Goal: Contribute content: Contribute content

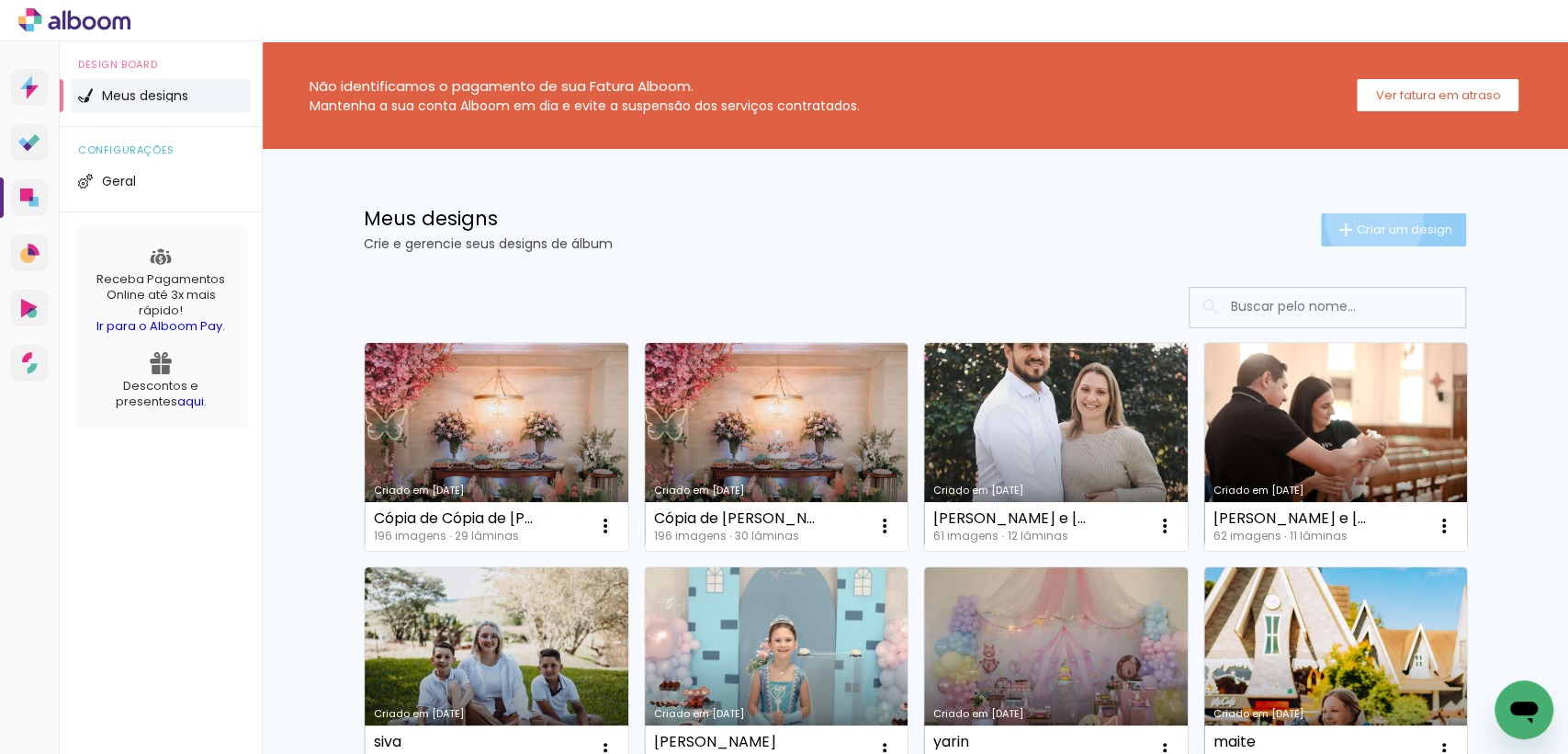
click at [1363, 223] on span "Criar um design" at bounding box center [1404, 229] width 96 height 12
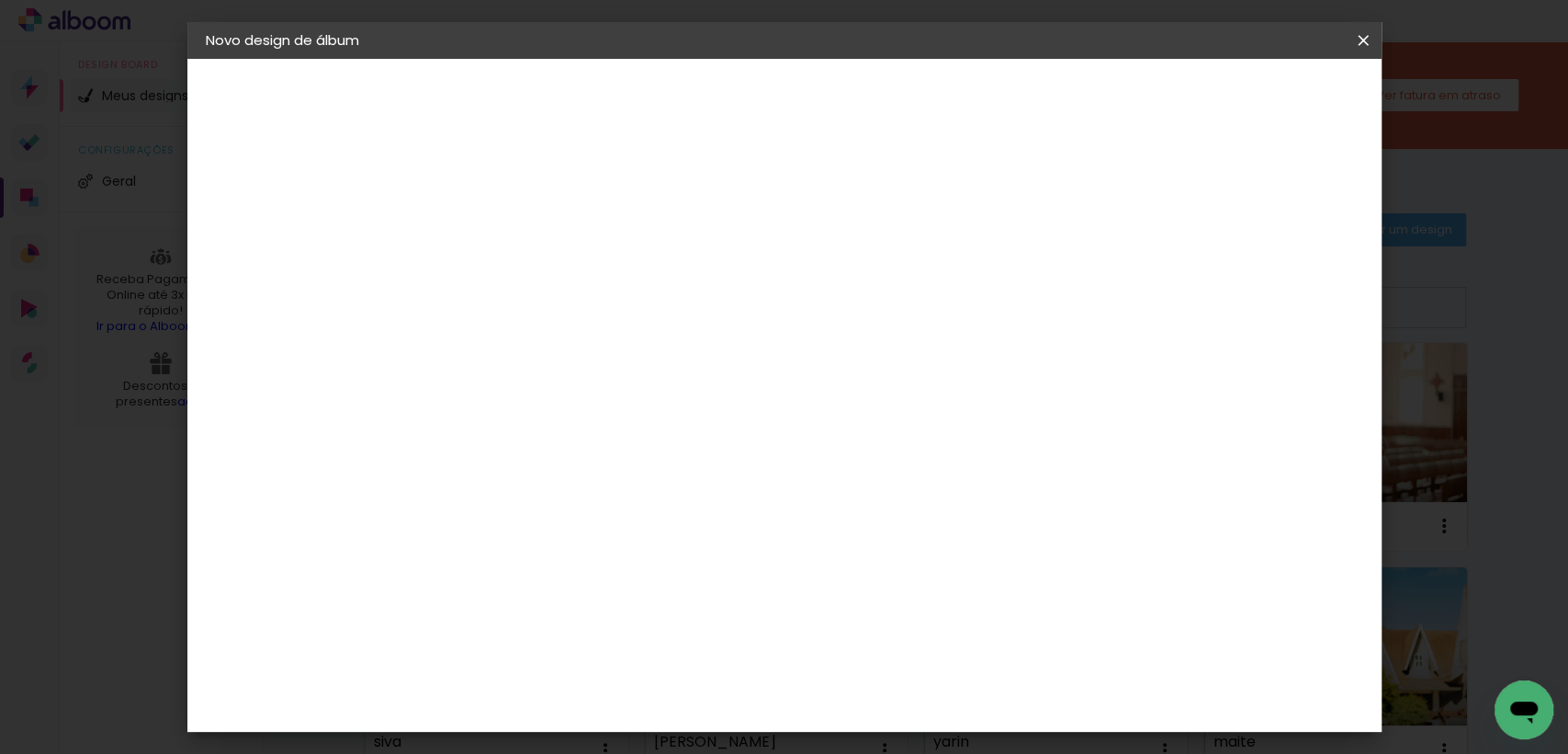
click at [513, 263] on paper-input-container "Título do álbum" at bounding box center [506, 247] width 13 height 46
click at [506, 249] on input at bounding box center [506, 247] width 0 height 28
type input "mariana"
type paper-input "mariana"
click at [0, 0] on slot "Avançar" at bounding box center [0, 0] width 0 height 0
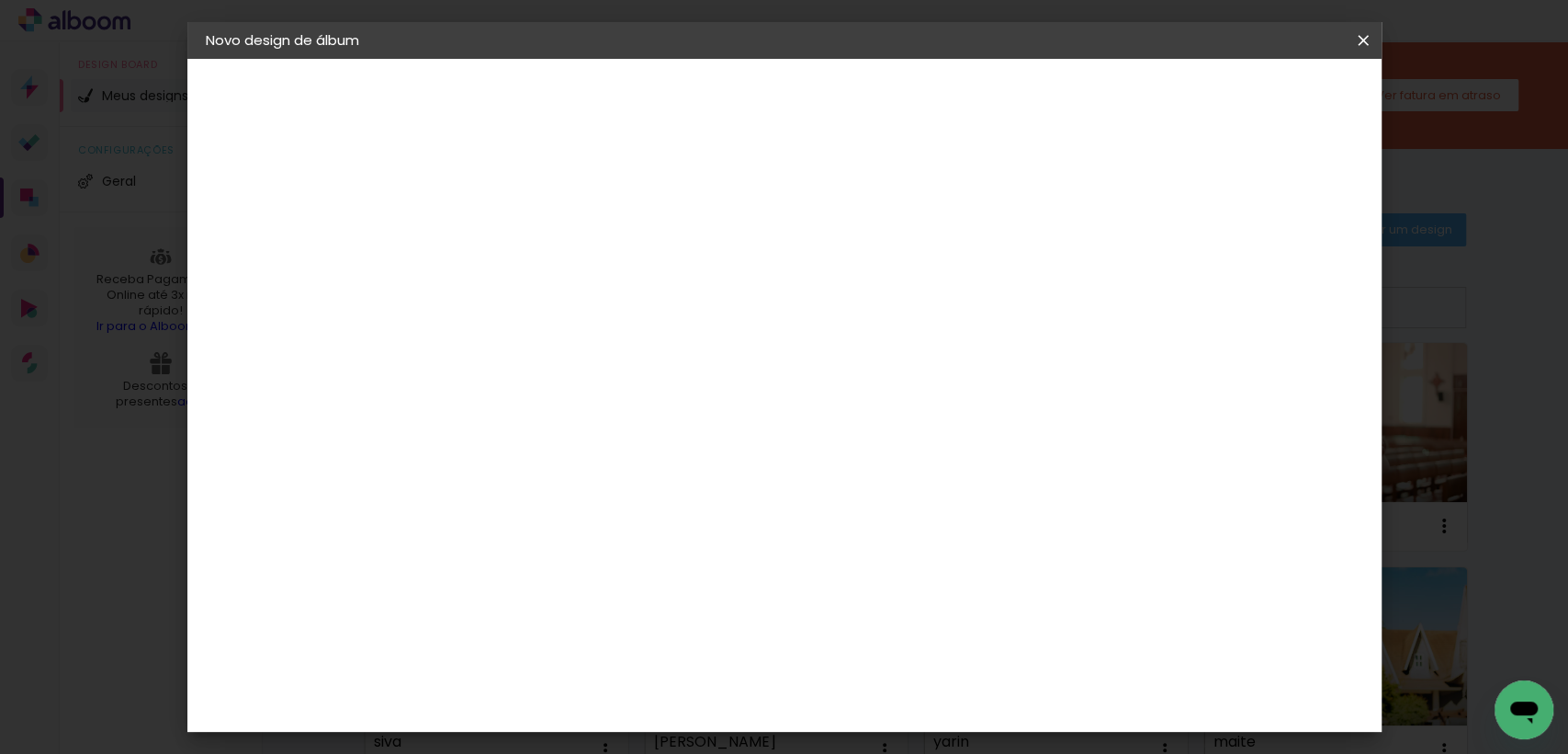
click at [0, 0] on slot "Tamanho Livre" at bounding box center [0, 0] width 0 height 0
click at [0, 0] on slot "Avançar" at bounding box center [0, 0] width 0 height 0
drag, startPoint x: 444, startPoint y: 521, endPoint x: 590, endPoint y: 523, distance: 146.0
click at [590, 379] on div "30 cm cm cm mm A maioria das encadernadoras sugere 5mm de sangria." at bounding box center [860, 305] width 866 height 147
type input "20"
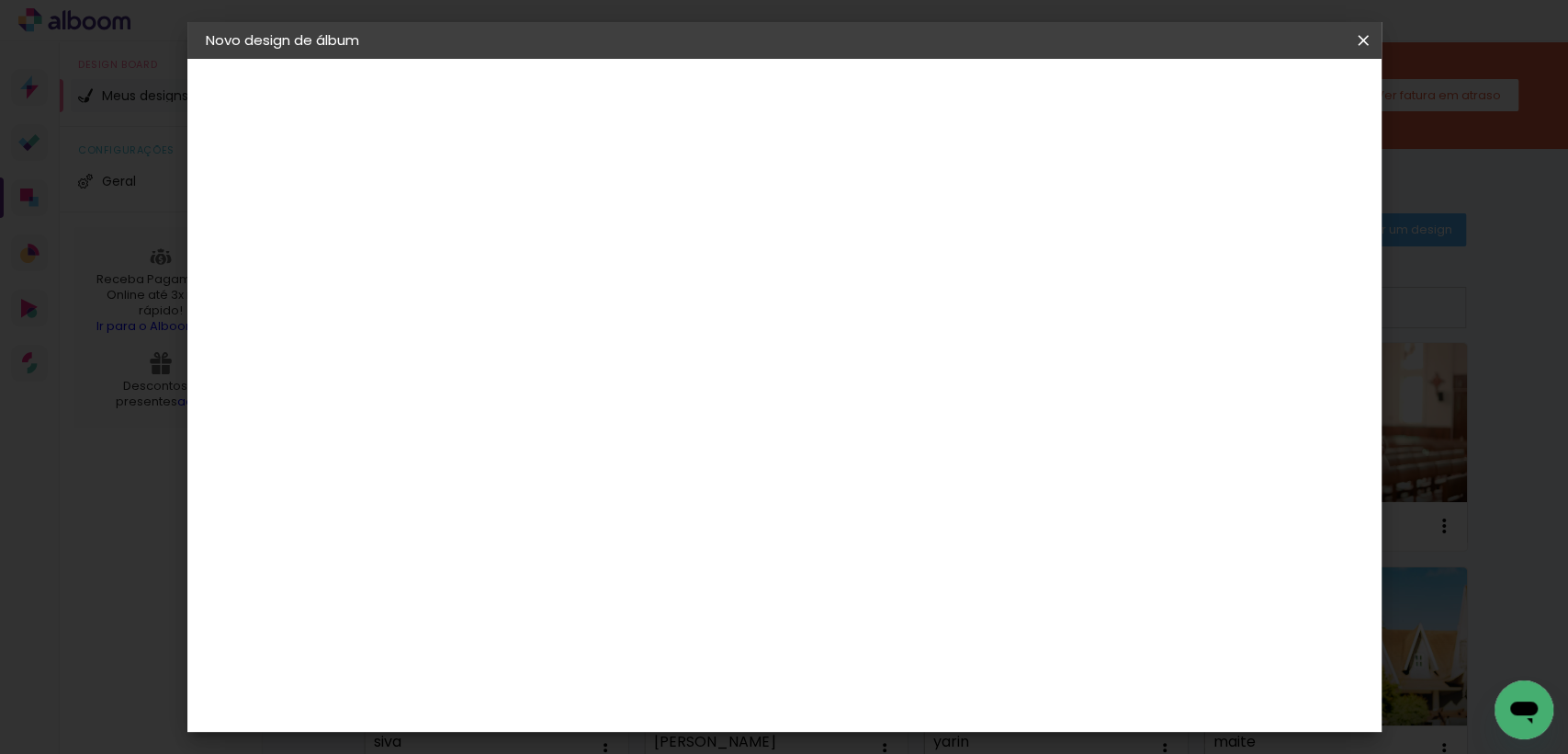
type paper-input "20"
drag, startPoint x: 888, startPoint y: 642, endPoint x: 940, endPoint y: 638, distance: 52.2
click at [940, 638] on div "cm" at bounding box center [896, 647] width 720 height 64
type input "40"
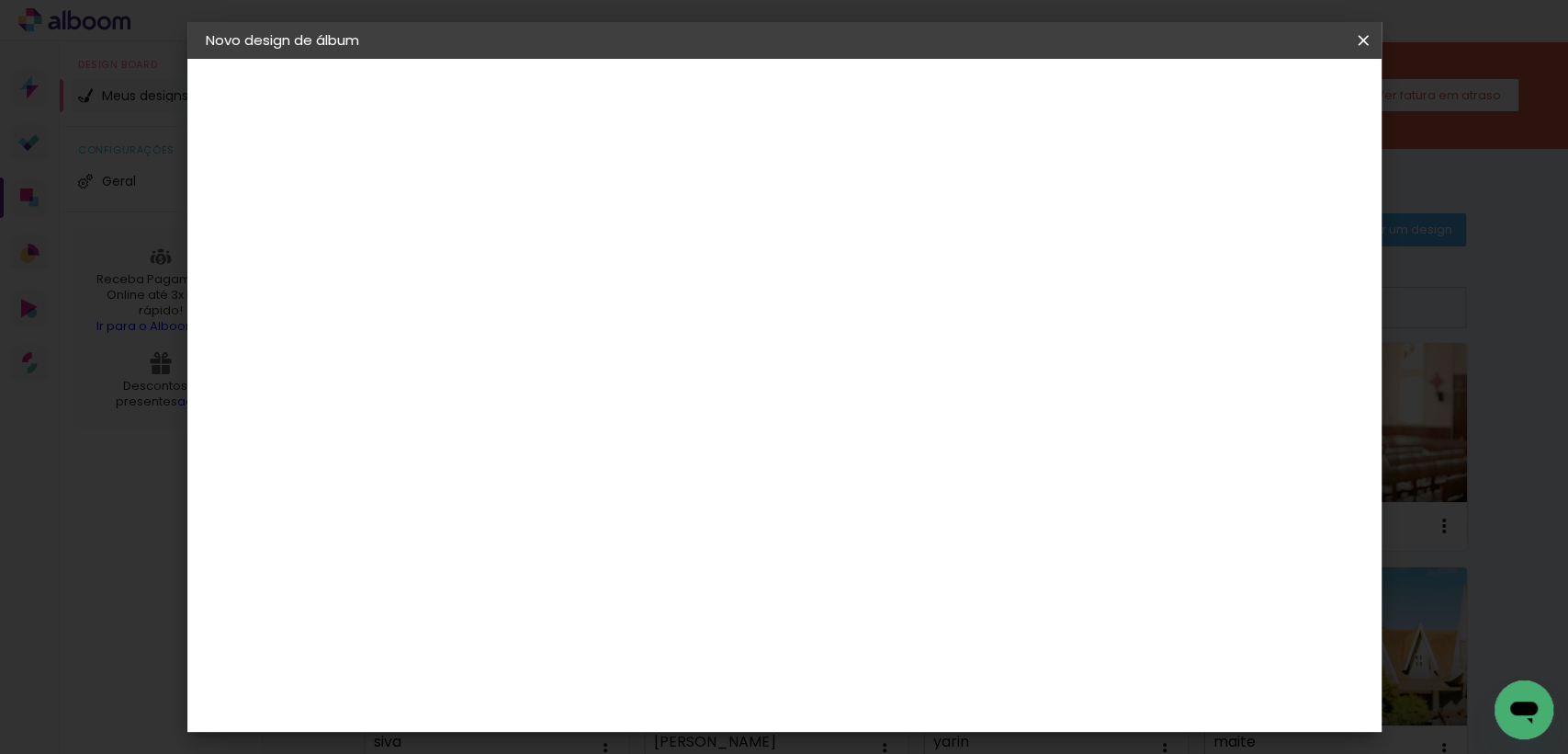
type paper-input "40"
click at [1247, 92] on span "Iniciar design" at bounding box center [1205, 98] width 83 height 13
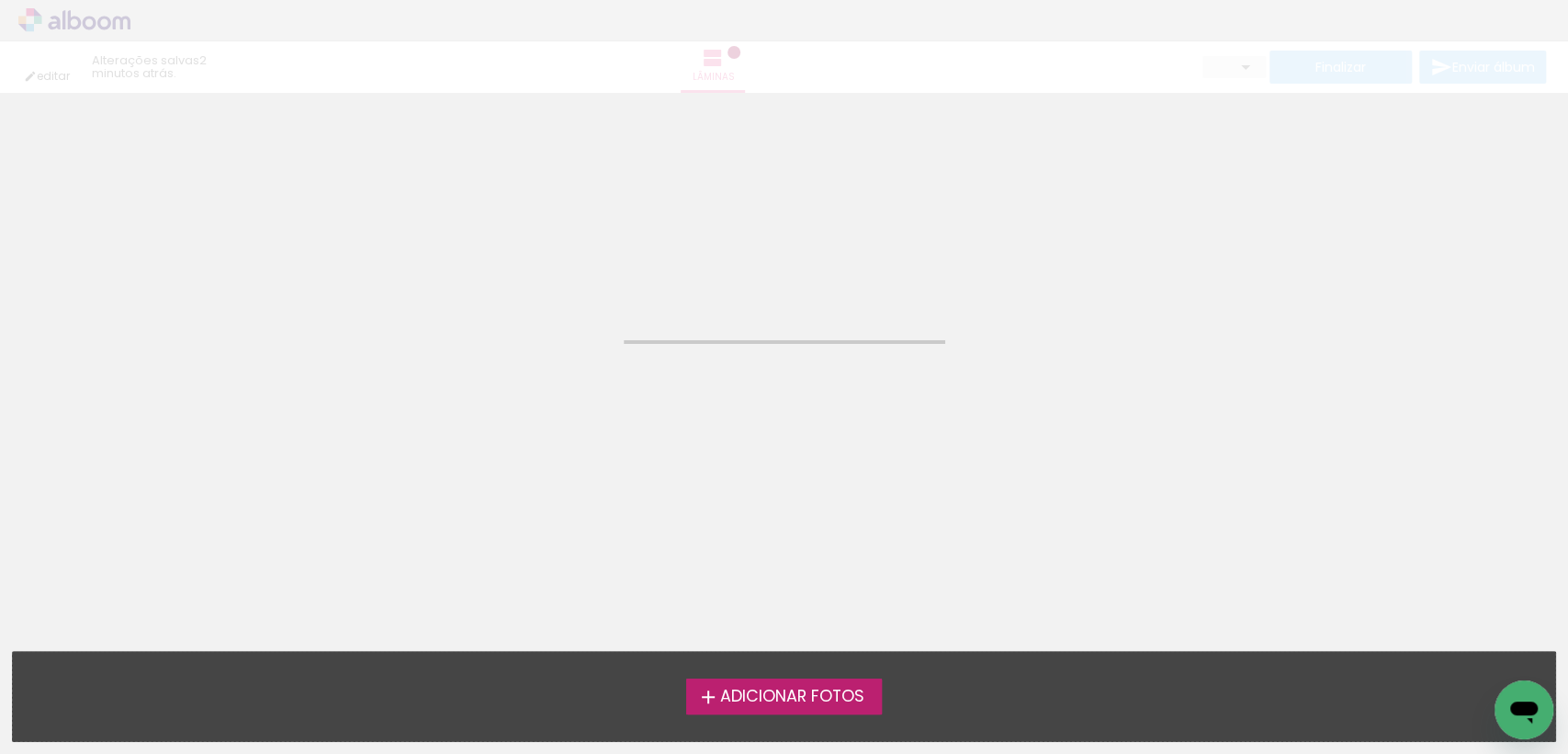
click at [786, 689] on span "Adicionar Fotos" at bounding box center [792, 696] width 144 height 16
click at [0, 0] on input "file" at bounding box center [0, 0] width 0 height 0
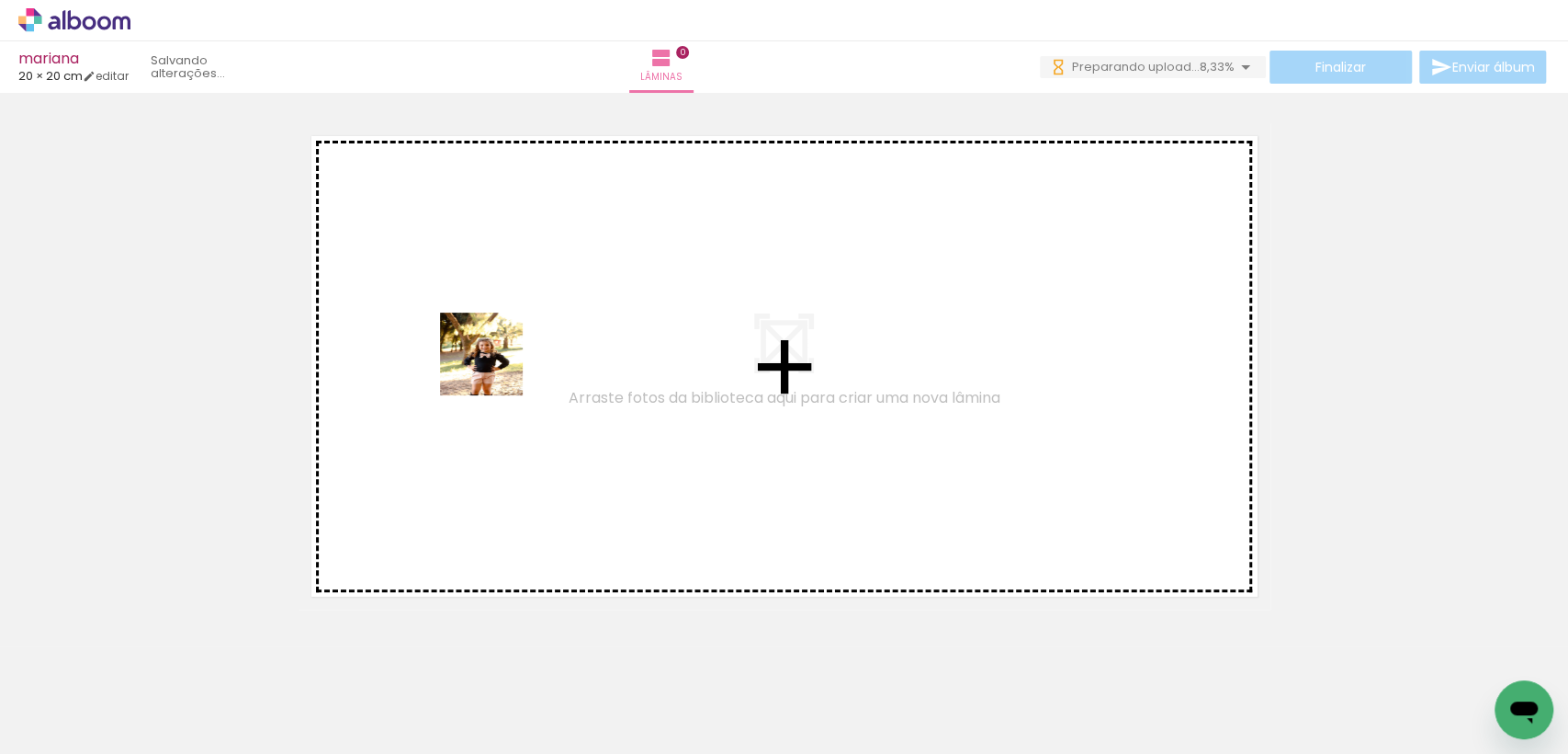
drag, startPoint x: 184, startPoint y: 685, endPoint x: 495, endPoint y: 366, distance: 445.5
click at [495, 366] on quentale-workspace at bounding box center [784, 377] width 1568 height 754
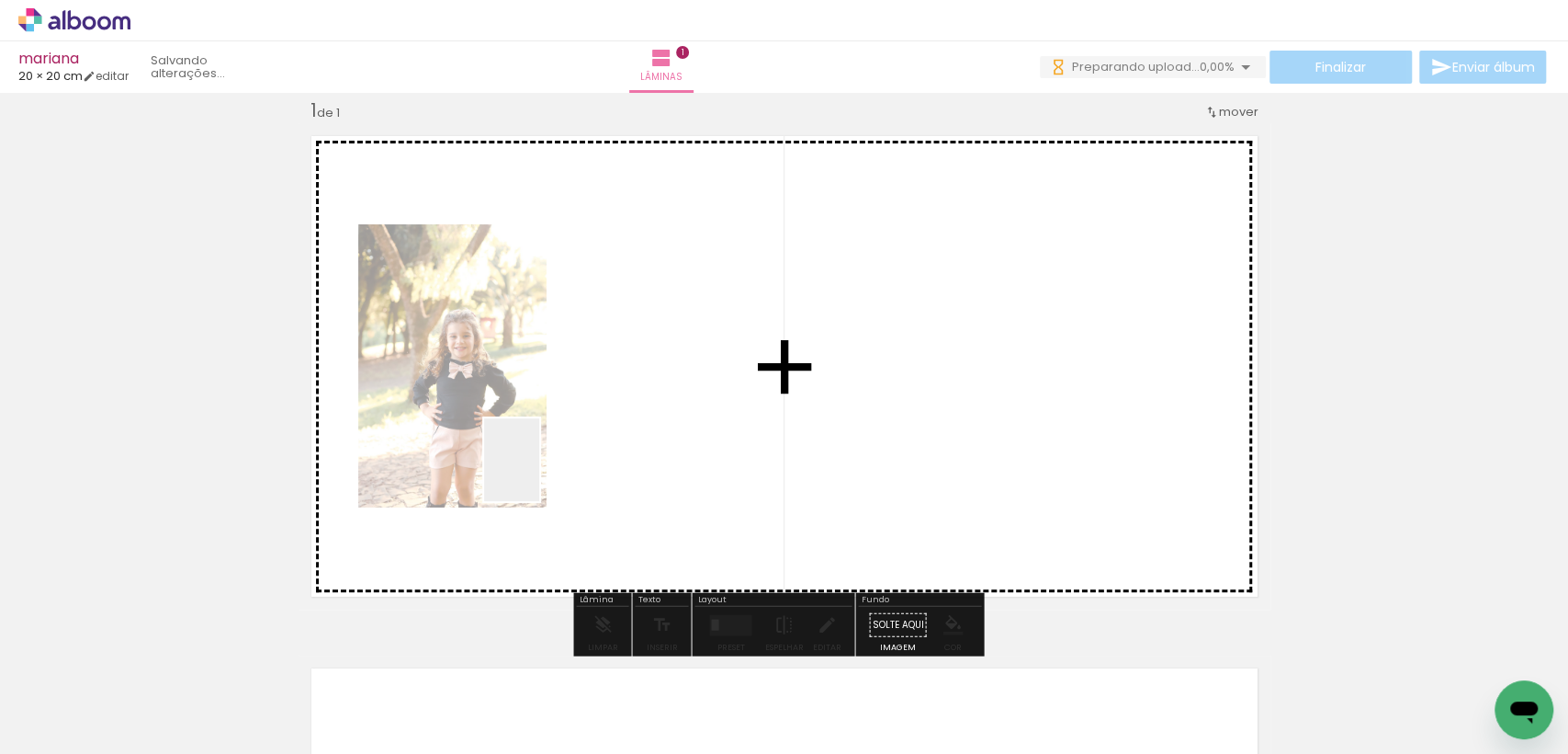
drag, startPoint x: 291, startPoint y: 710, endPoint x: 539, endPoint y: 473, distance: 343.0
click at [539, 473] on quentale-workspace at bounding box center [784, 377] width 1568 height 754
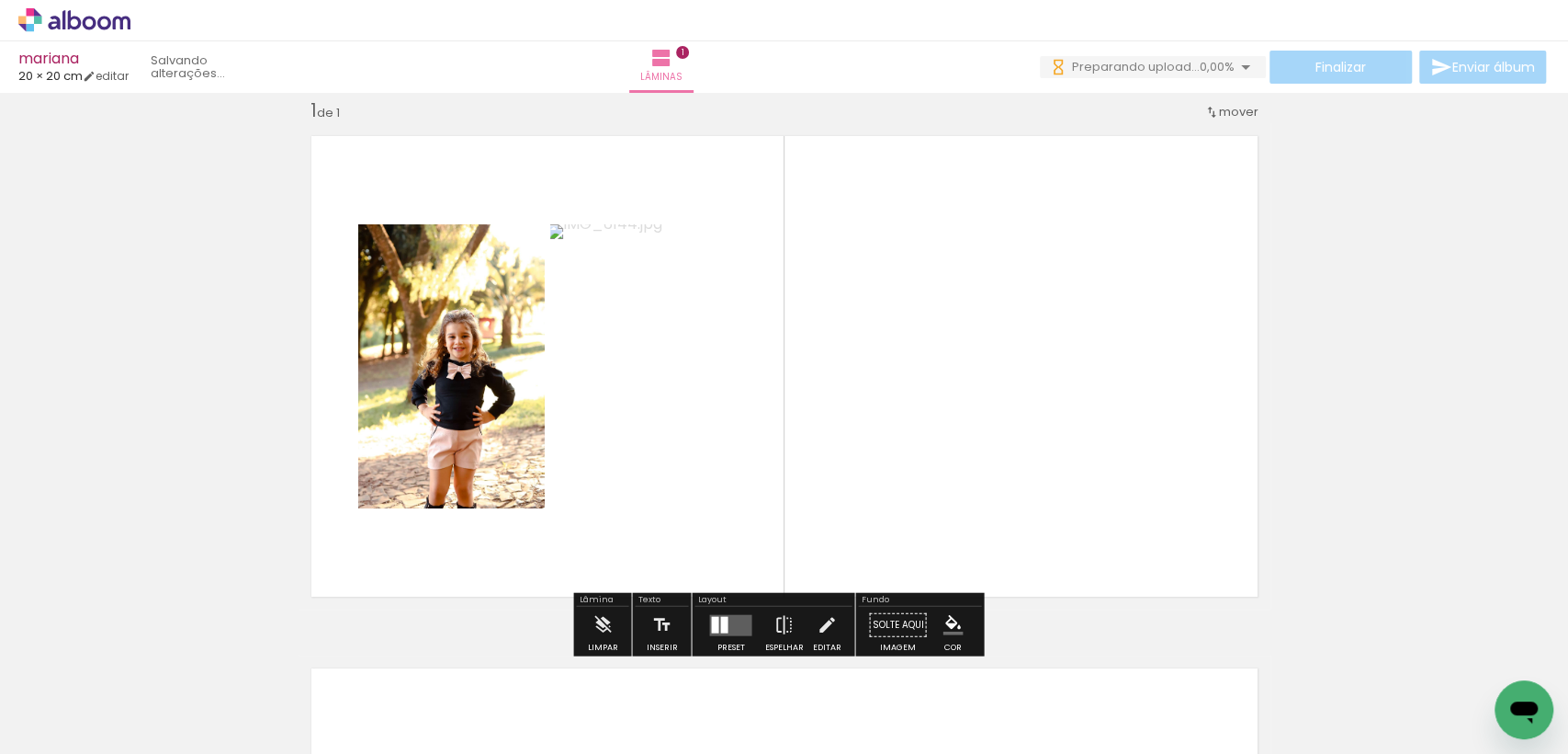
drag, startPoint x: 392, startPoint y: 661, endPoint x: 534, endPoint y: 463, distance: 243.7
click at [534, 463] on quentale-workspace at bounding box center [784, 377] width 1568 height 754
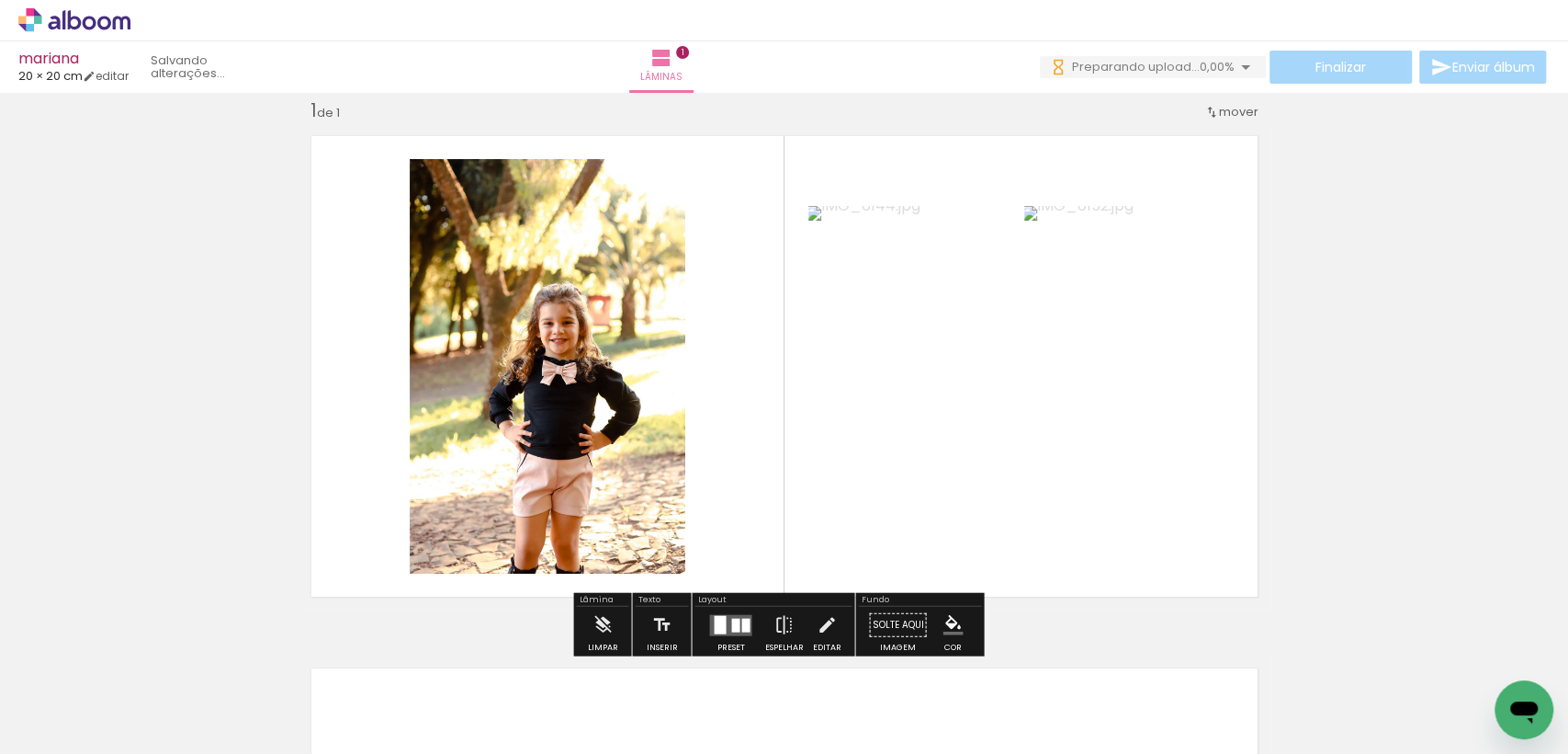
drag, startPoint x: 494, startPoint y: 678, endPoint x: 588, endPoint y: 427, distance: 268.0
click at [588, 427] on quentale-workspace at bounding box center [784, 377] width 1568 height 754
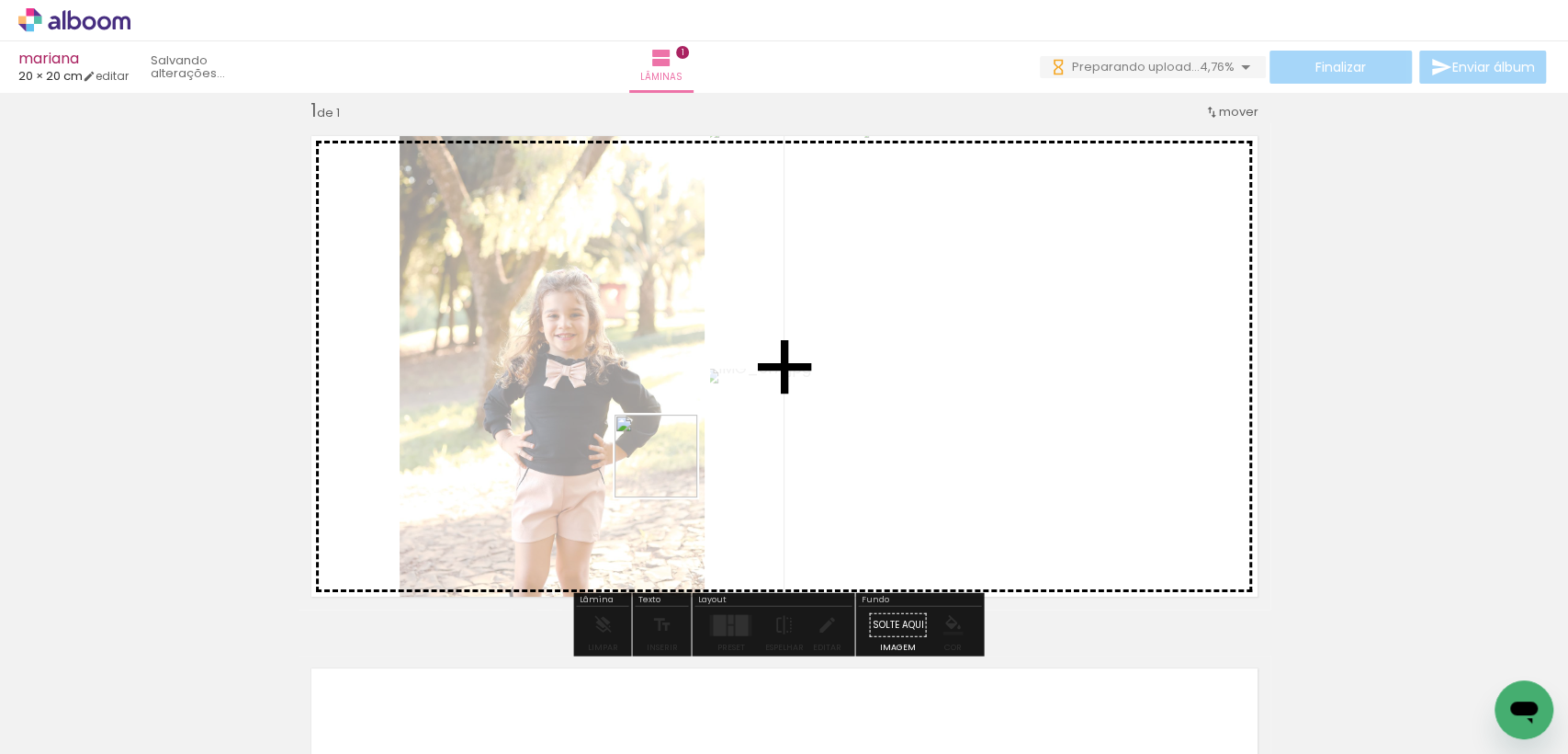
drag, startPoint x: 602, startPoint y: 700, endPoint x: 719, endPoint y: 619, distance: 142.3
click at [669, 467] on quentale-workspace at bounding box center [784, 377] width 1568 height 754
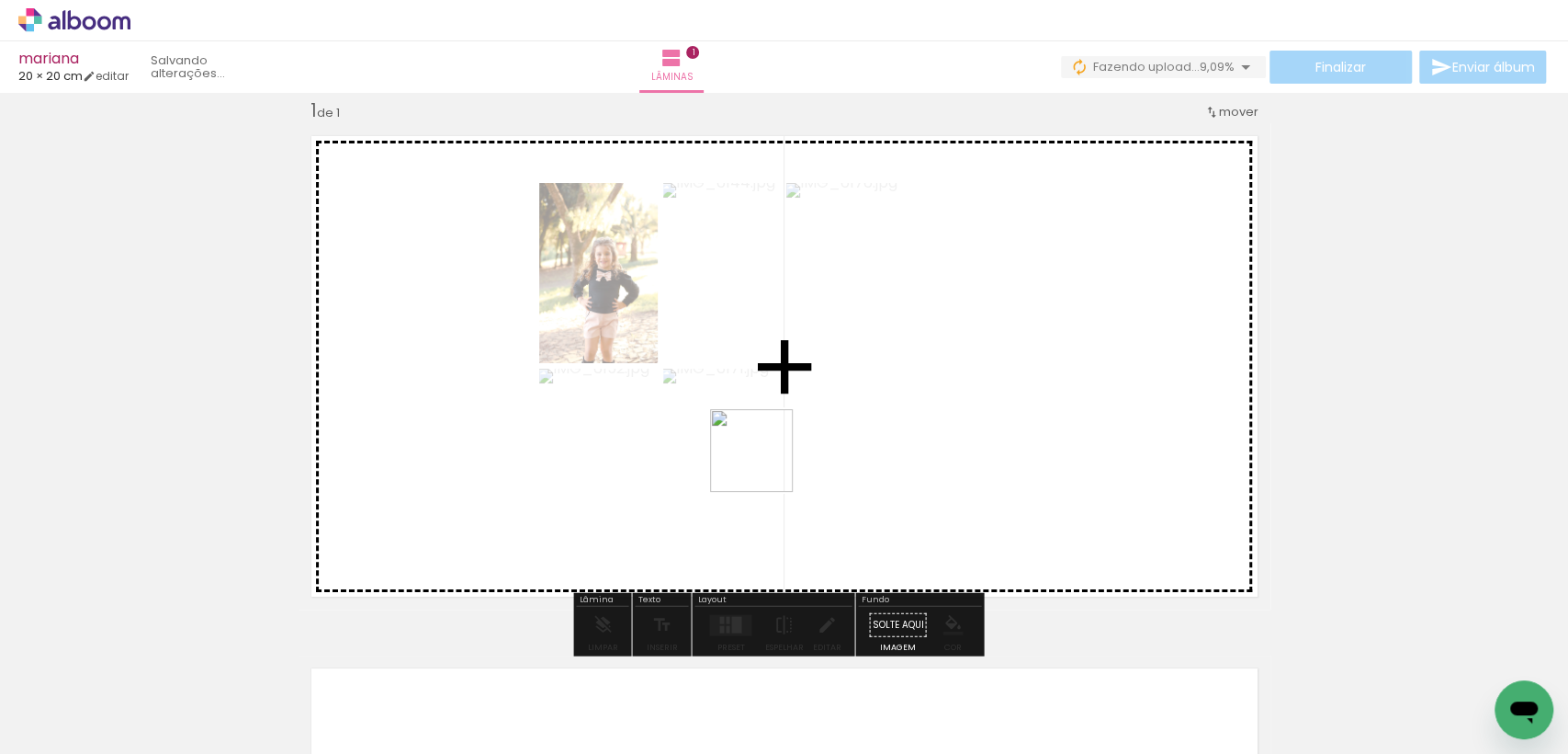
drag, startPoint x: 751, startPoint y: 504, endPoint x: 803, endPoint y: 634, distance: 140.0
click at [767, 458] on quentale-workspace at bounding box center [784, 377] width 1568 height 754
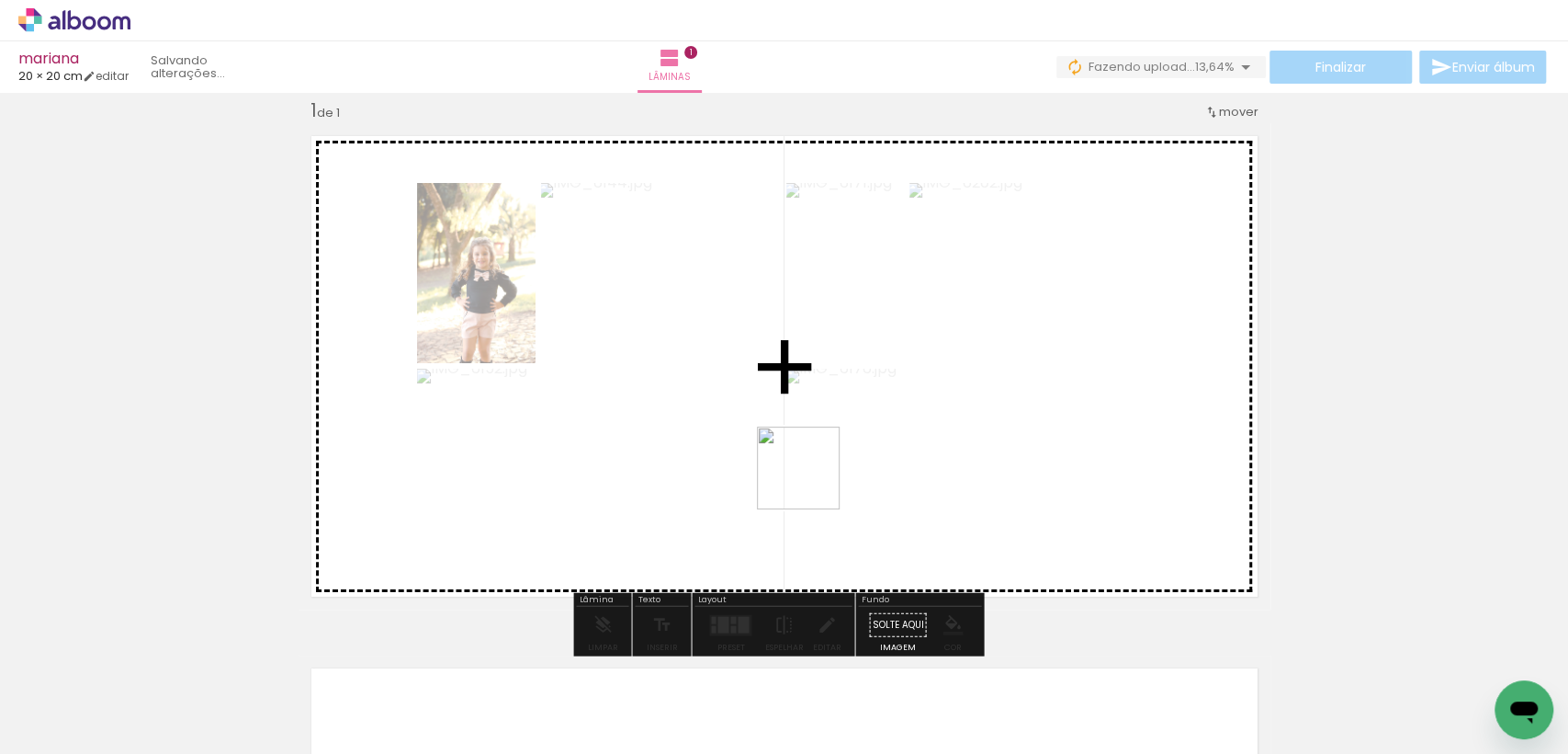
drag, startPoint x: 807, startPoint y: 672, endPoint x: 813, endPoint y: 478, distance: 194.1
click at [813, 478] on quentale-workspace at bounding box center [784, 377] width 1568 height 754
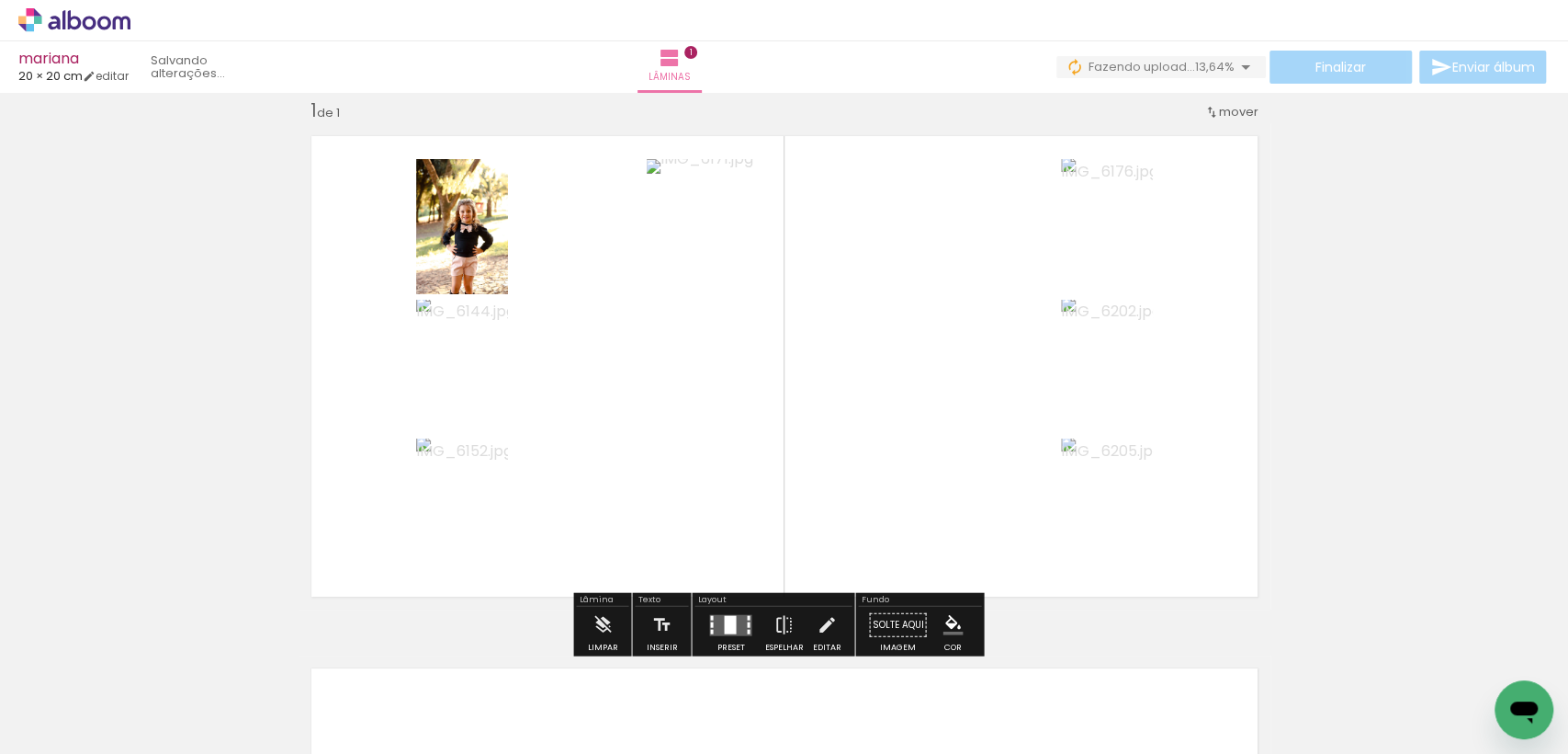
drag, startPoint x: 890, startPoint y: 705, endPoint x: 985, endPoint y: 736, distance: 99.9
click at [908, 568] on quentale-workspace at bounding box center [784, 377] width 1568 height 754
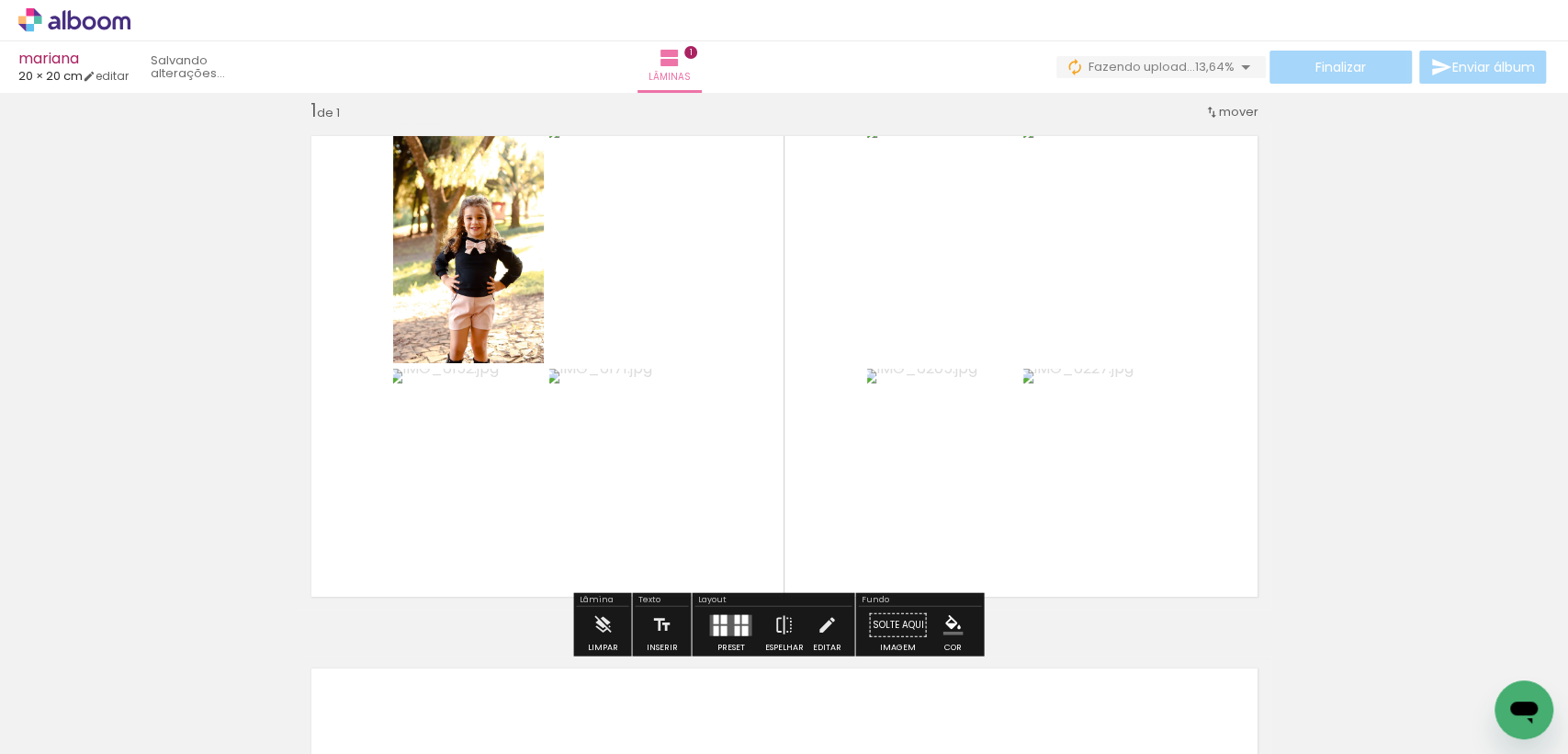
drag, startPoint x: 1016, startPoint y: 693, endPoint x: 1106, endPoint y: 638, distance: 105.5
click at [992, 487] on quentale-workspace at bounding box center [784, 377] width 1568 height 754
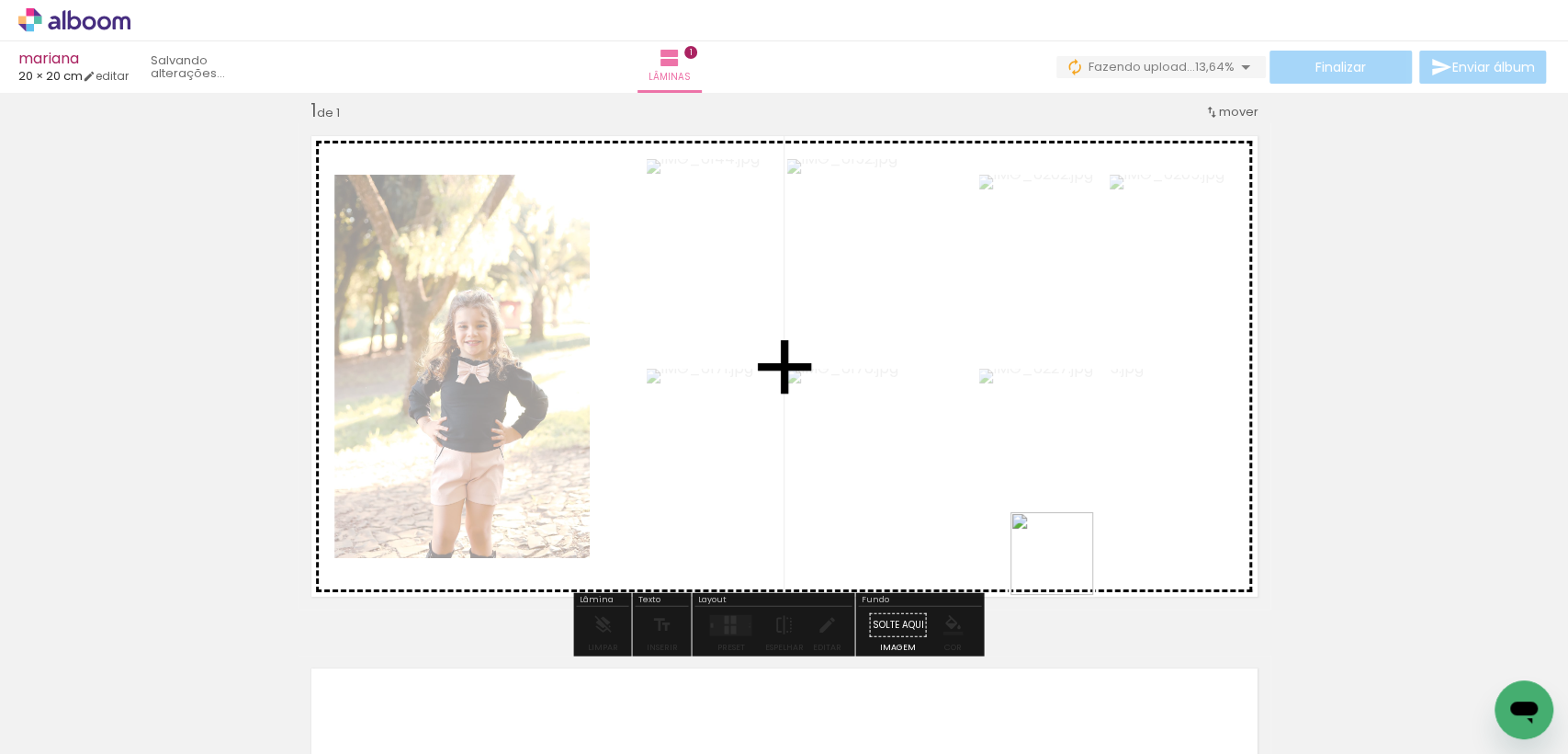
drag, startPoint x: 1066, startPoint y: 567, endPoint x: 1040, endPoint y: 485, distance: 86.0
click at [1040, 485] on quentale-workspace at bounding box center [784, 377] width 1568 height 754
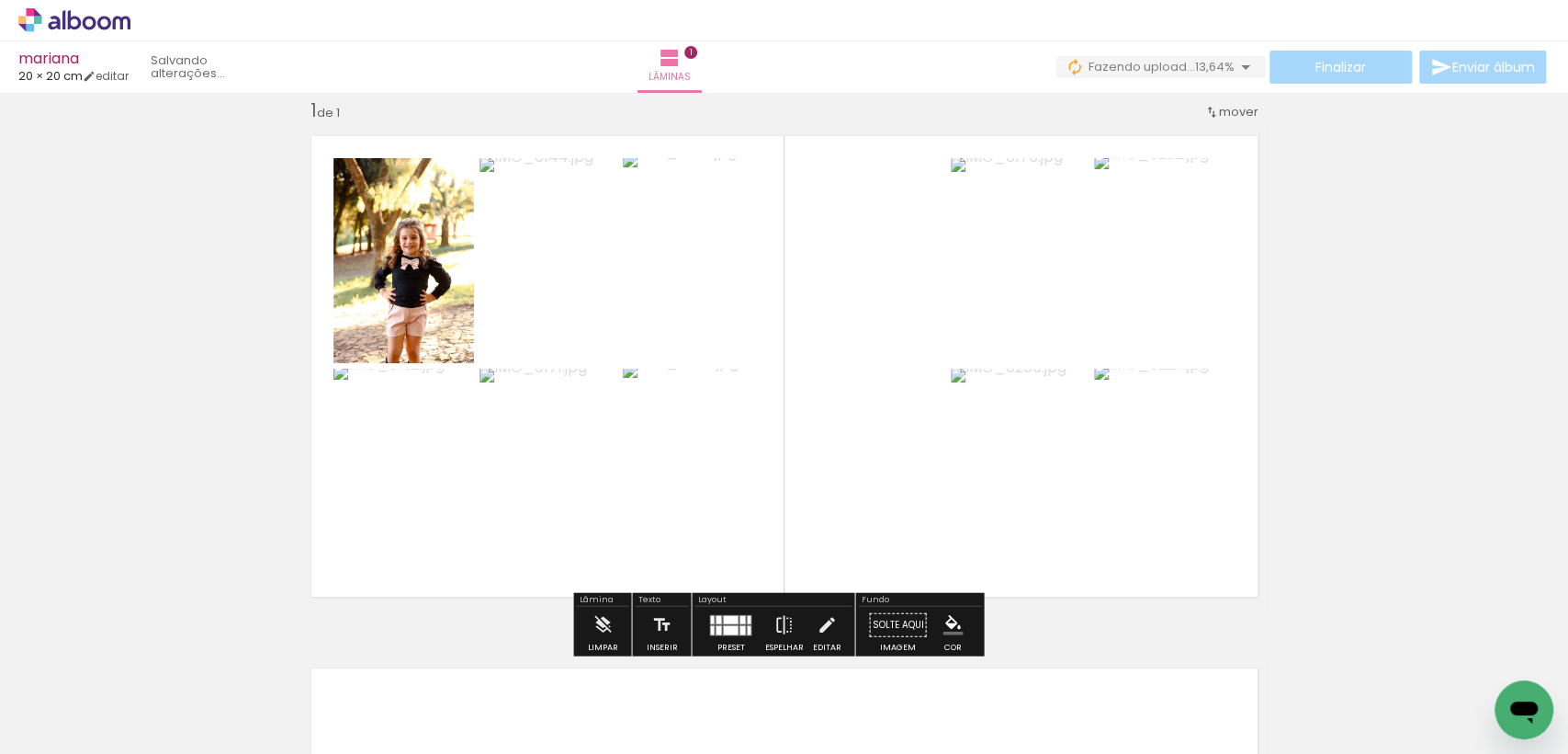
click at [726, 618] on div at bounding box center [731, 618] width 15 height 9
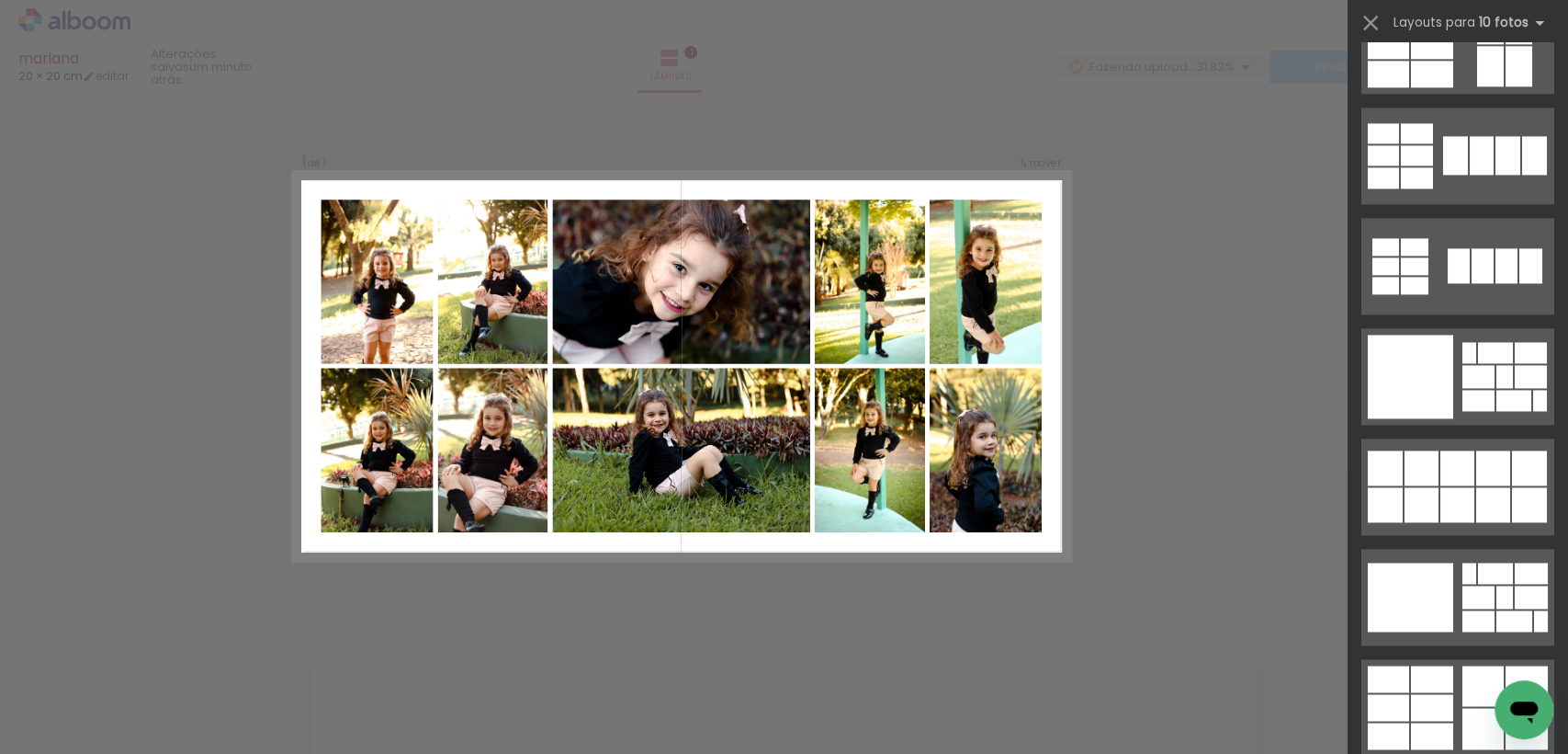
scroll to position [1516, 0]
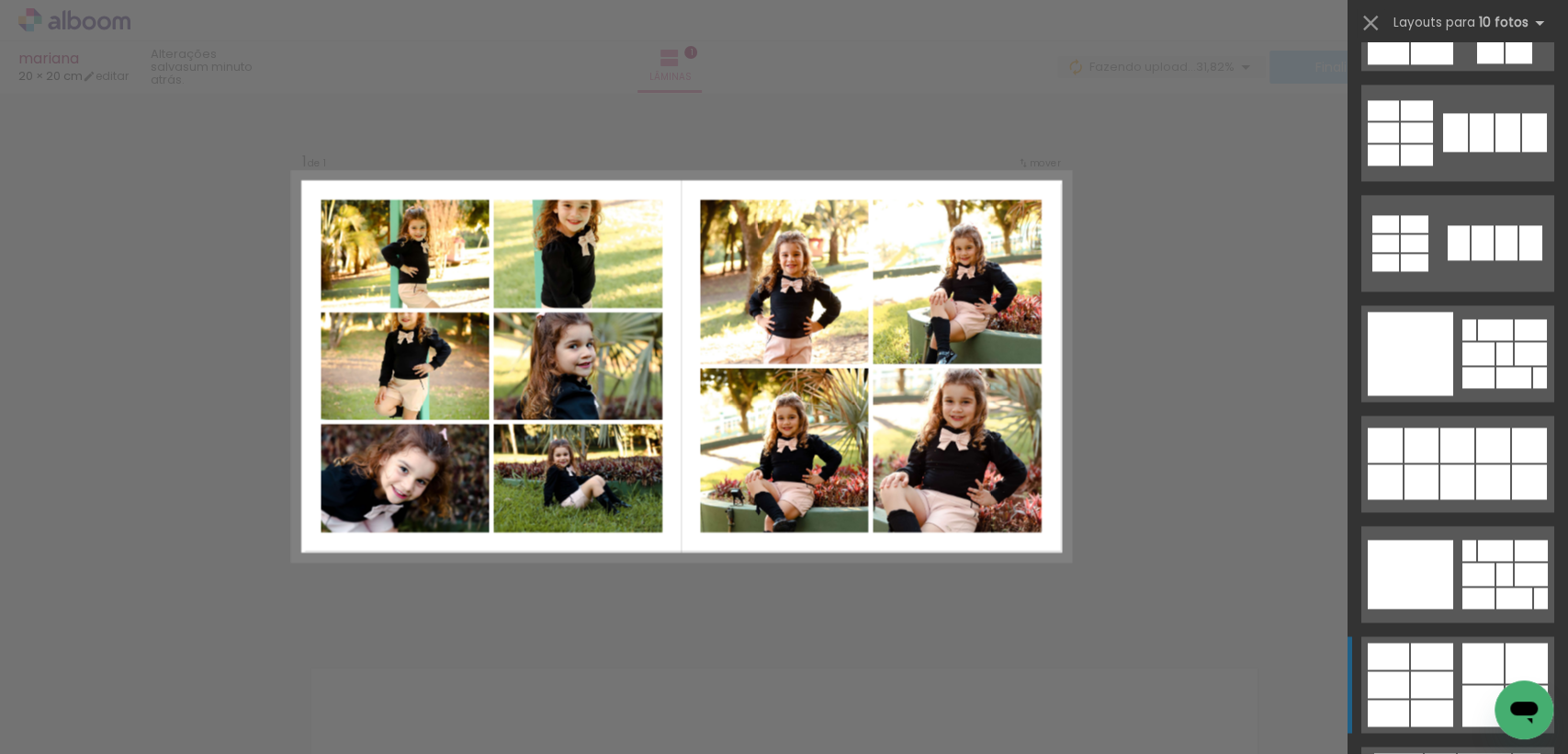
click at [1396, 646] on div at bounding box center [1389, 655] width 42 height 27
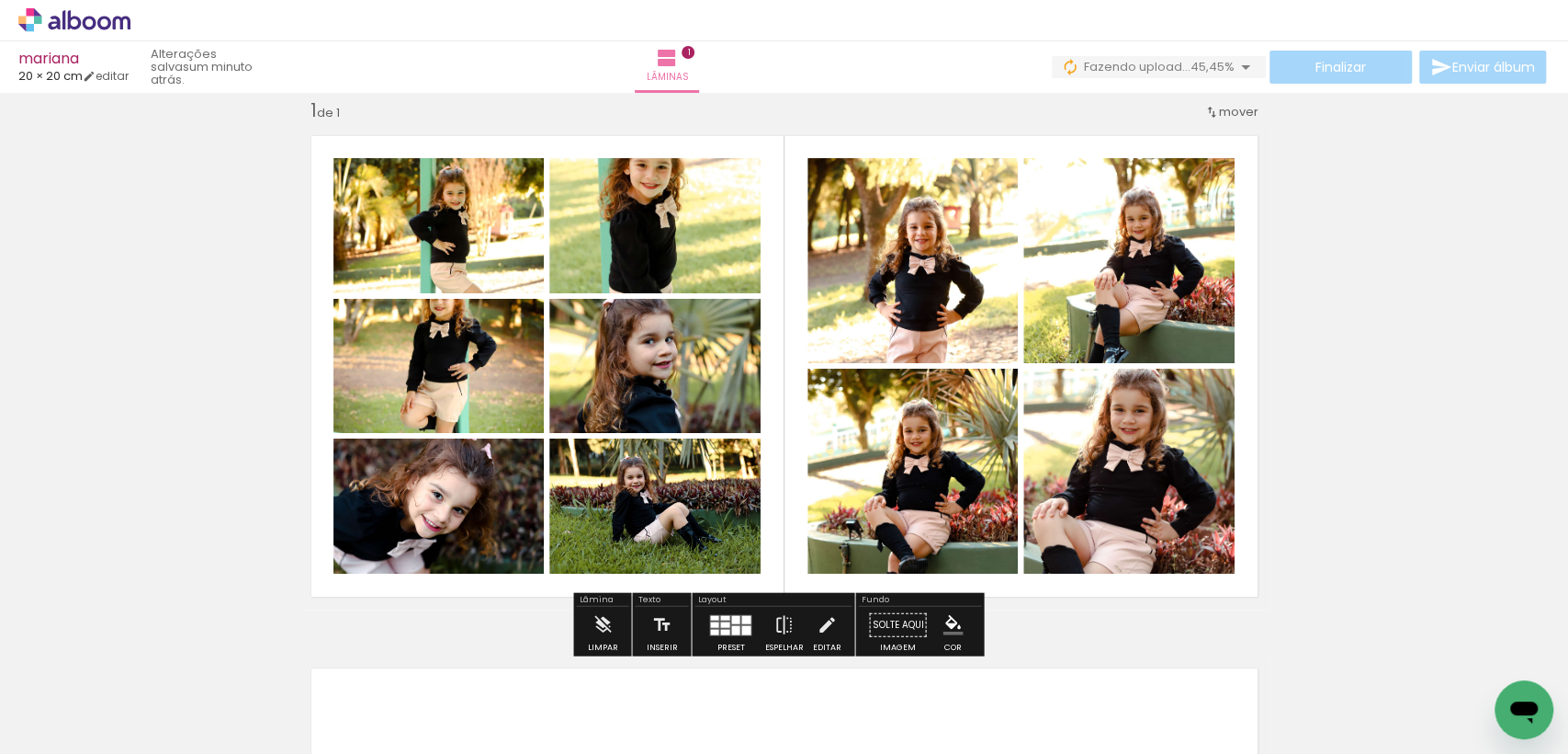
click at [709, 627] on quentale-layouter at bounding box center [730, 624] width 43 height 21
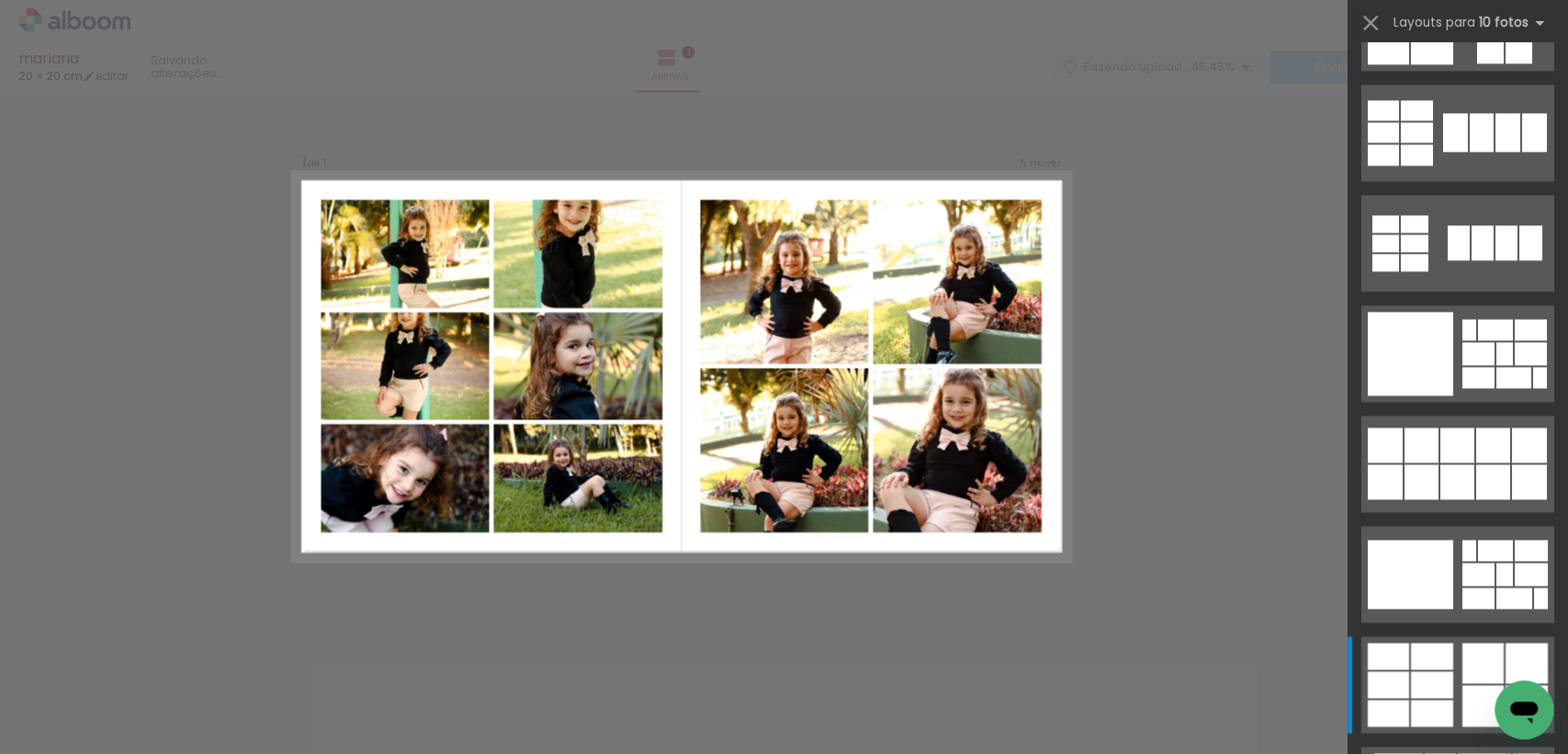
scroll to position [2095, 0]
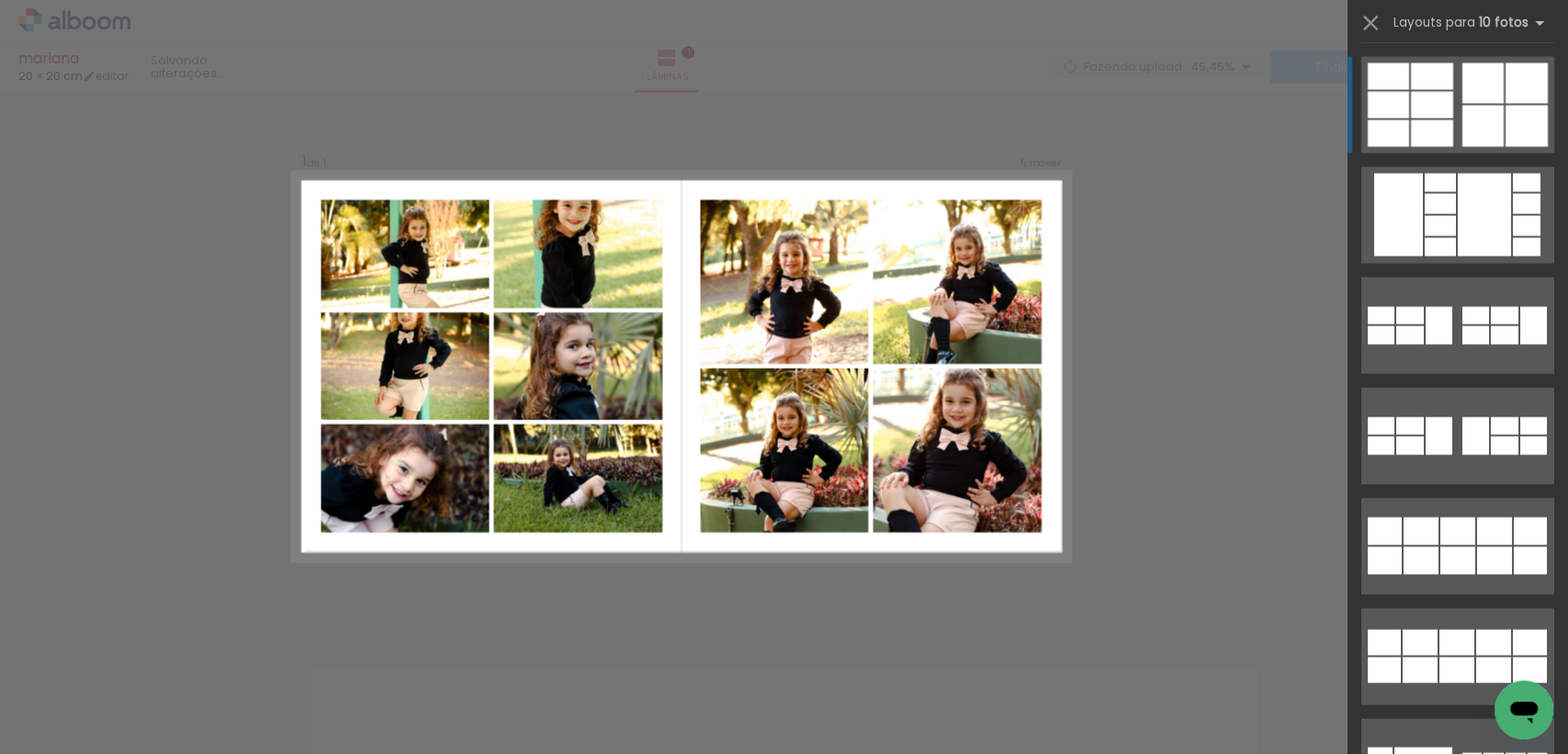
click at [1531, 129] on div at bounding box center [1526, 125] width 43 height 42
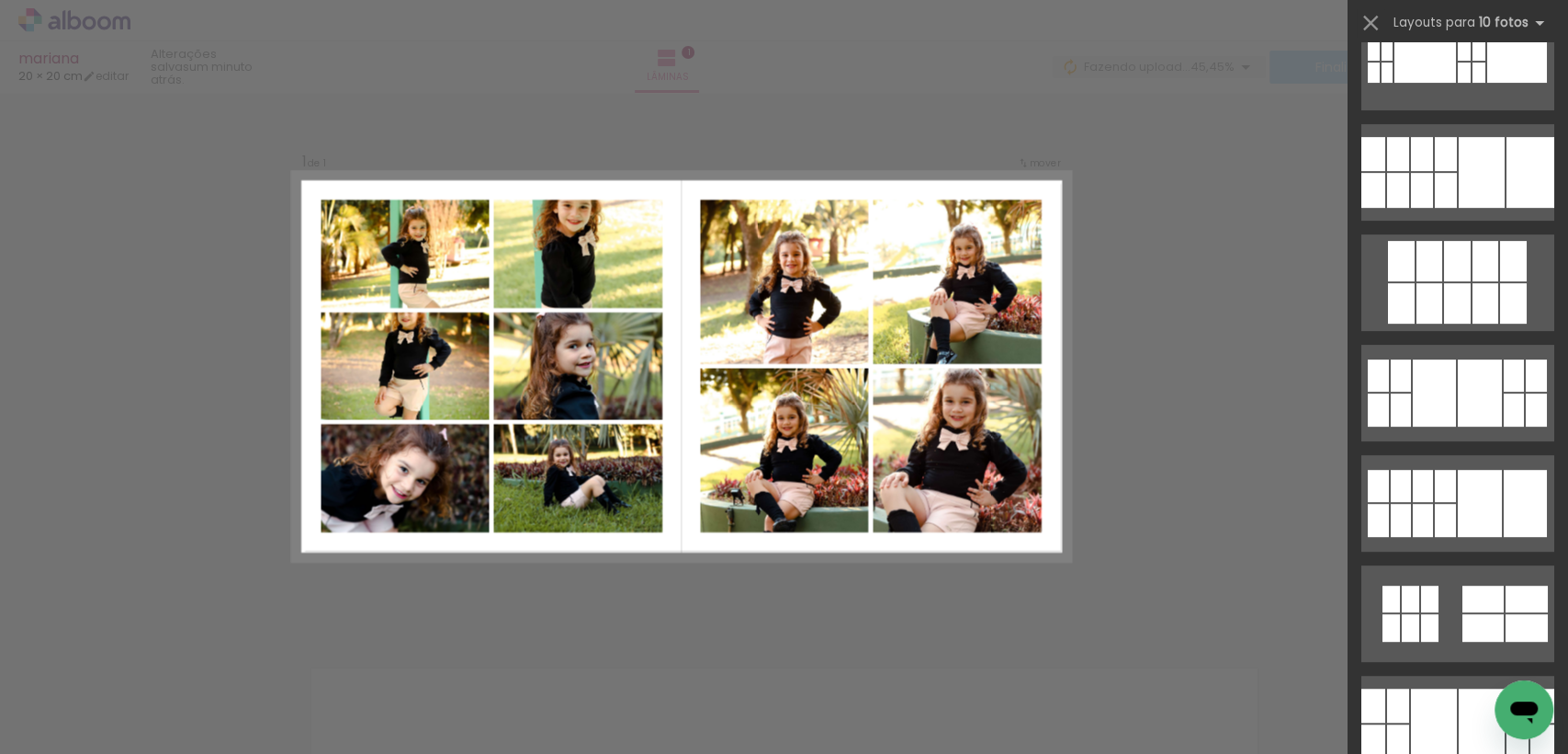
scroll to position [0, 0]
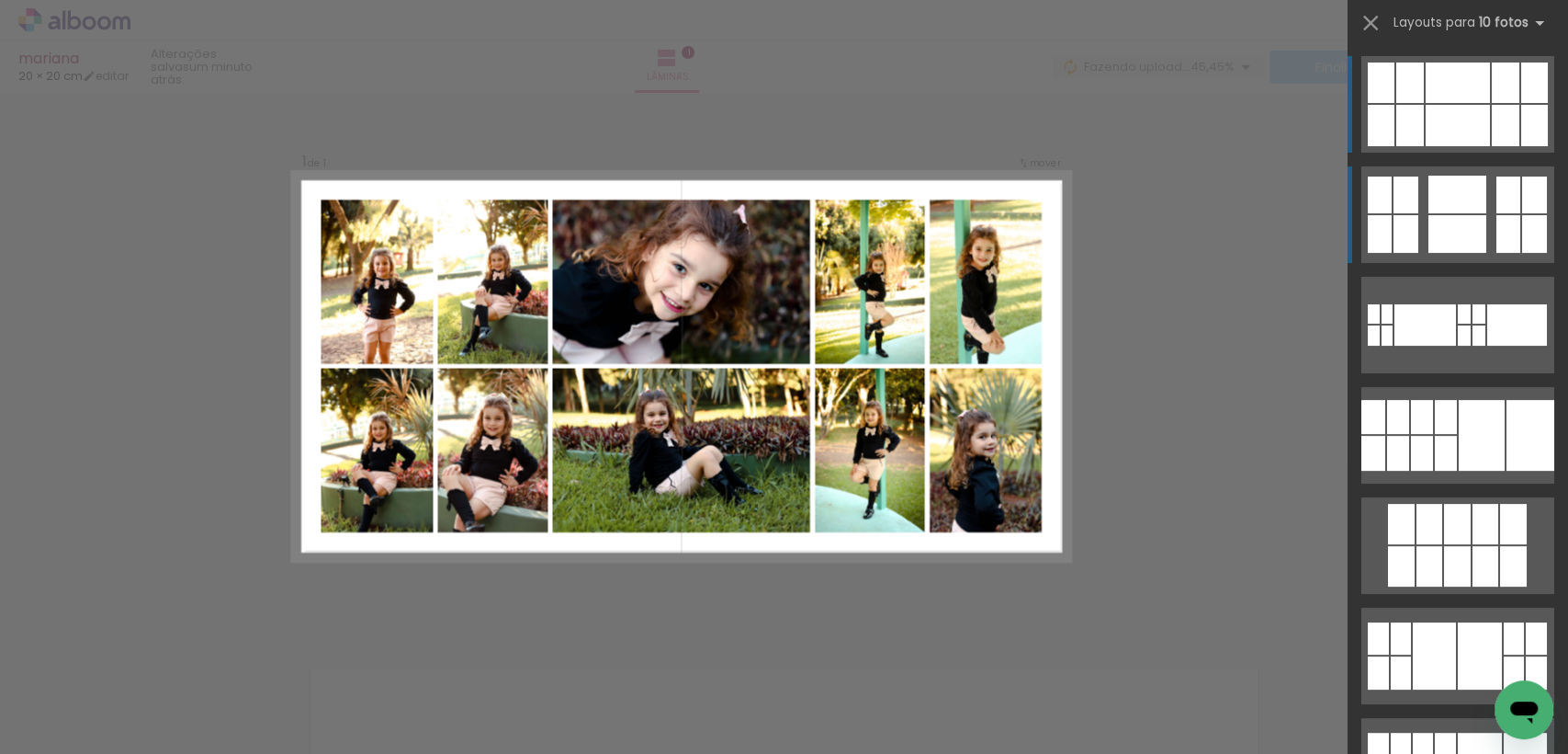
click at [1492, 86] on div at bounding box center [1505, 83] width 27 height 41
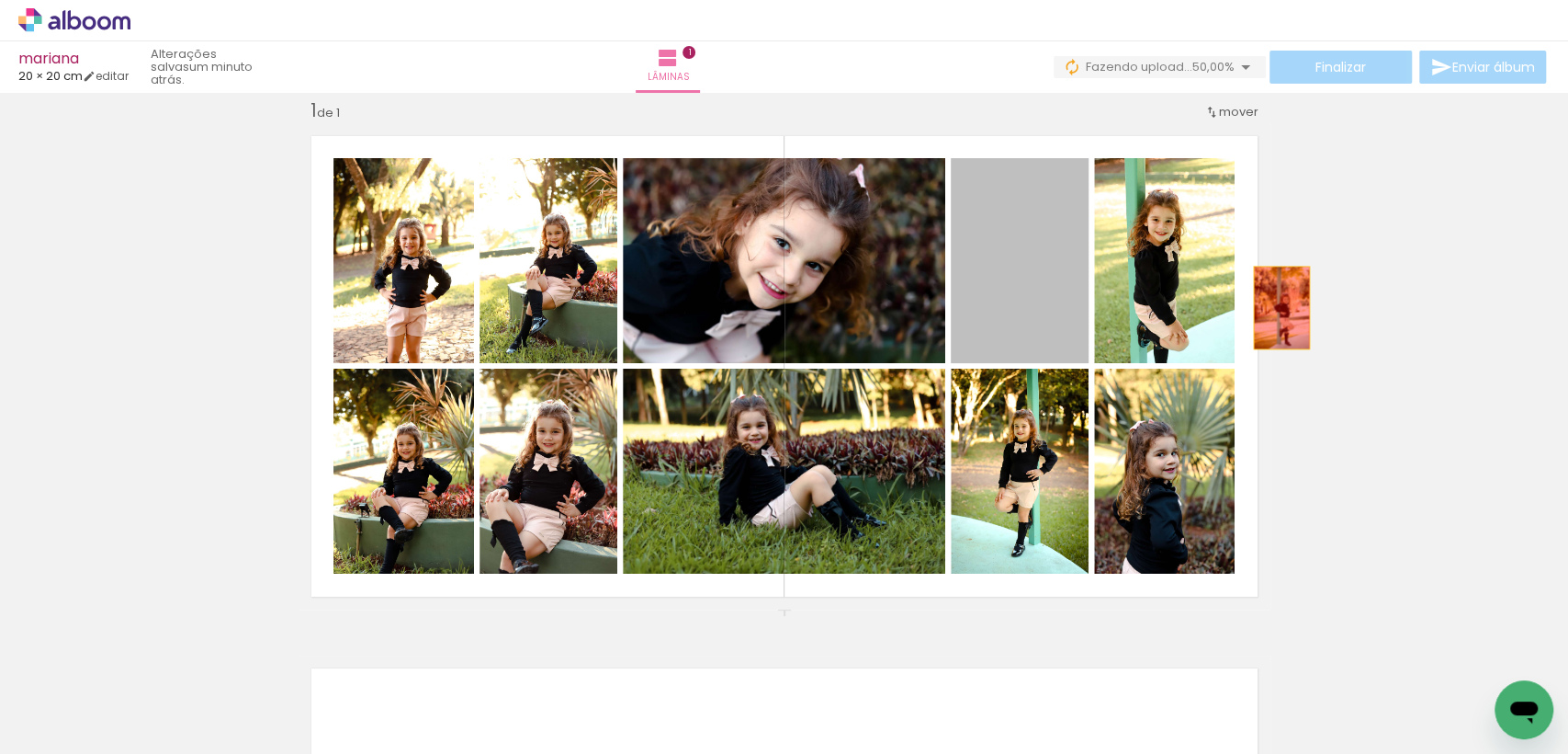
drag, startPoint x: 1103, startPoint y: 303, endPoint x: 1277, endPoint y: 307, distance: 174.0
click at [1277, 307] on div "Inserir lâmina 1 de 1" at bounding box center [784, 608] width 1568 height 1065
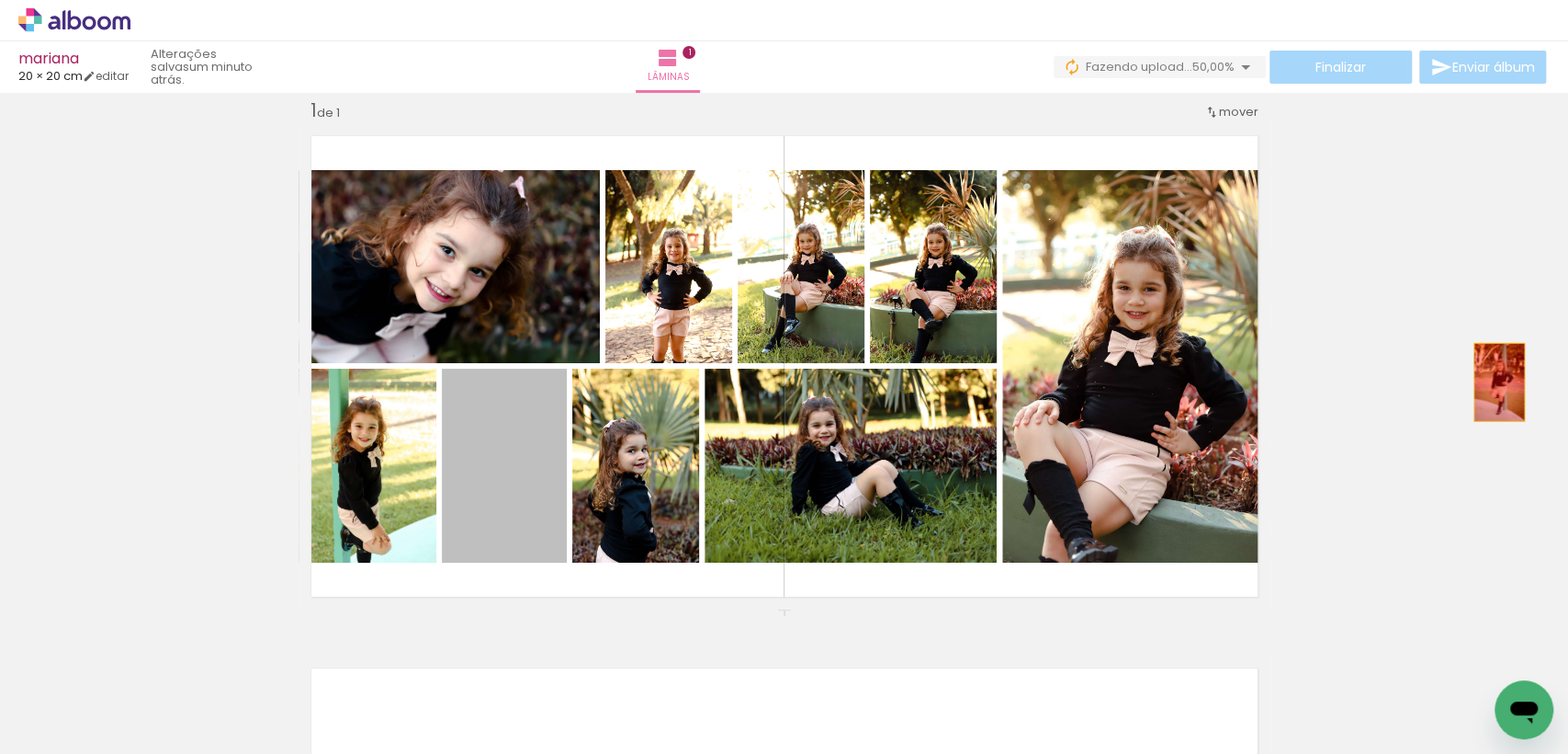
drag, startPoint x: 497, startPoint y: 528, endPoint x: 1396, endPoint y: 388, distance: 909.8
click at [1491, 380] on div "Inserir lâmina 1 de 1" at bounding box center [784, 608] width 1568 height 1065
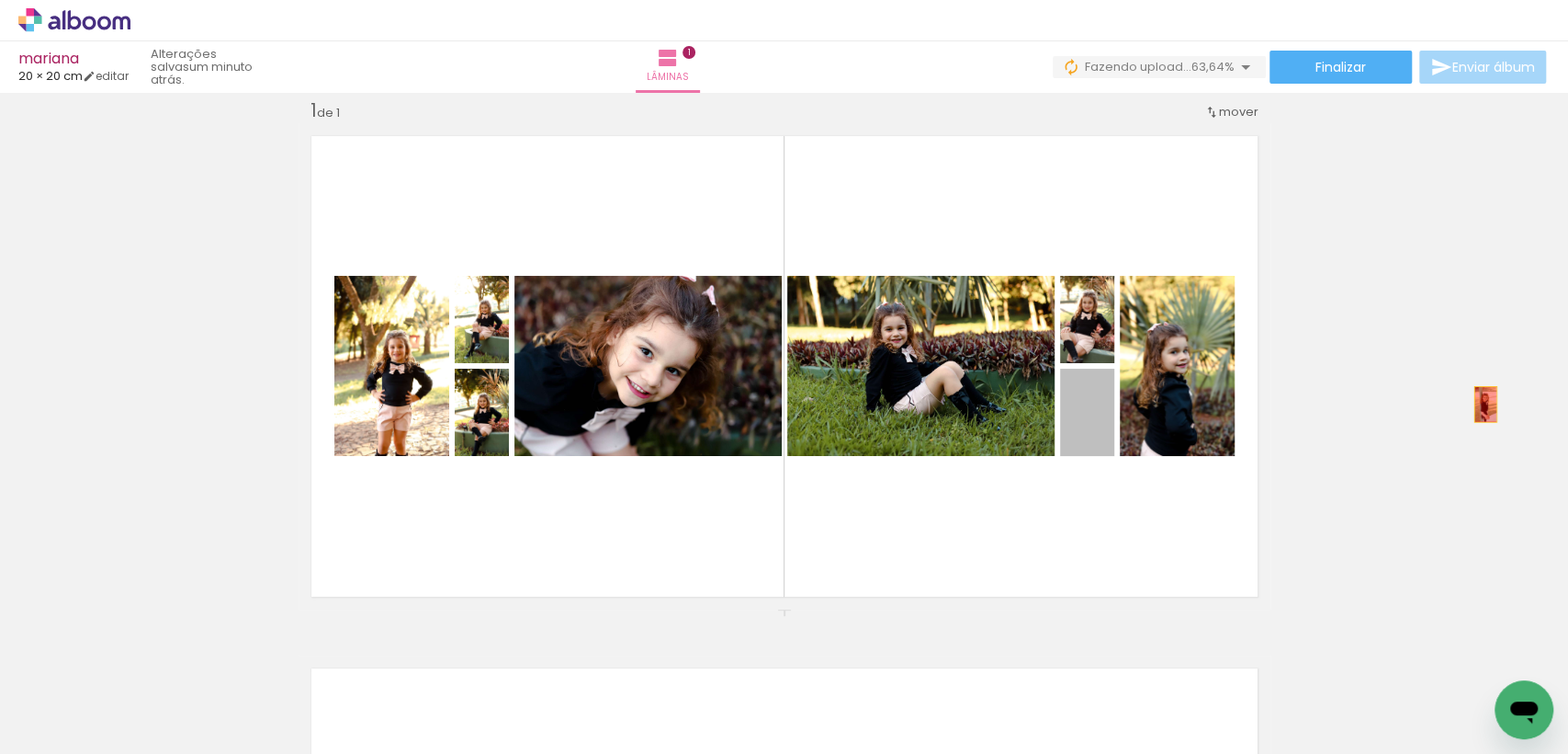
drag, startPoint x: 1101, startPoint y: 448, endPoint x: 1477, endPoint y: 403, distance: 378.7
click at [1477, 403] on div "Inserir lâmina 1 de 1" at bounding box center [784, 608] width 1568 height 1065
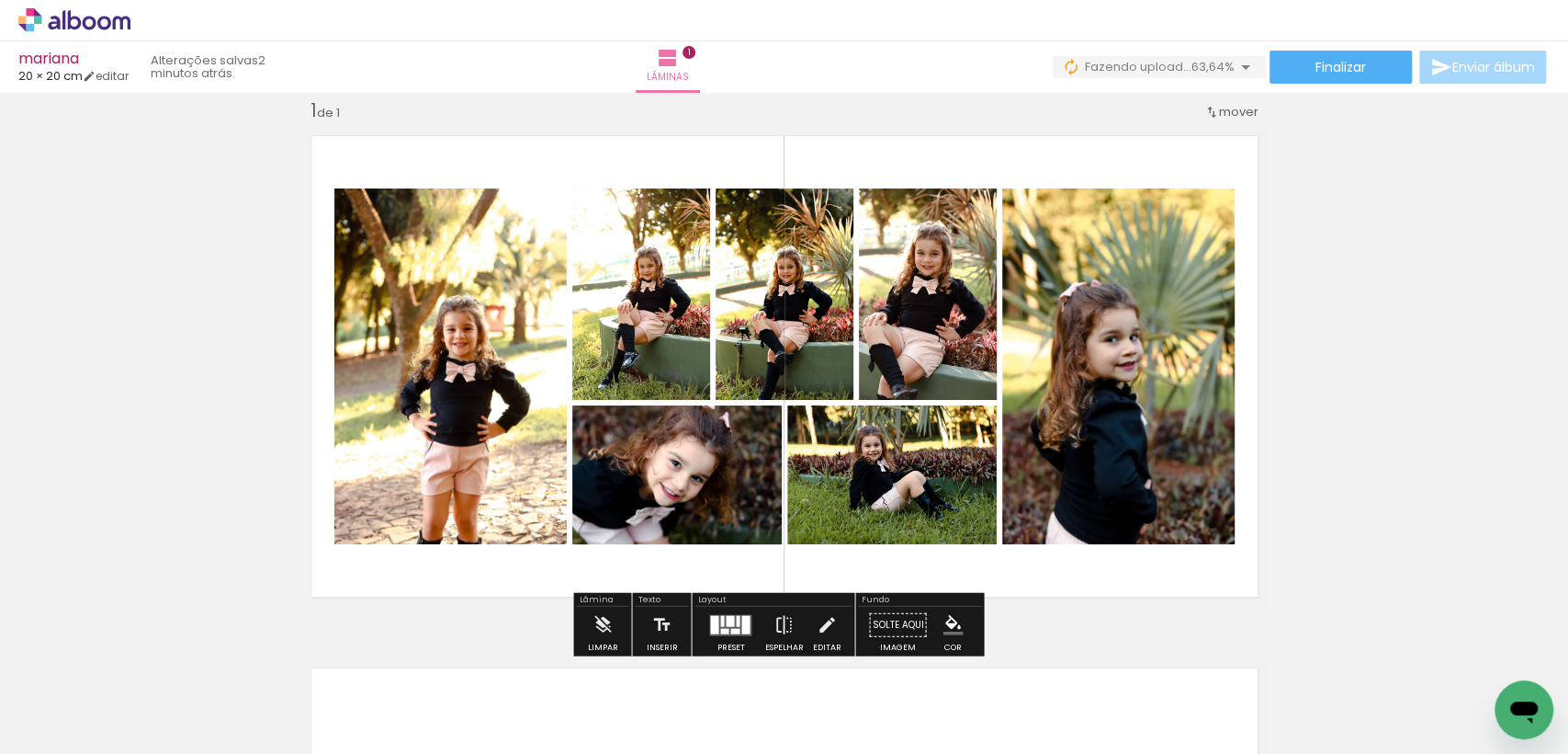
click at [726, 619] on div at bounding box center [730, 620] width 9 height 11
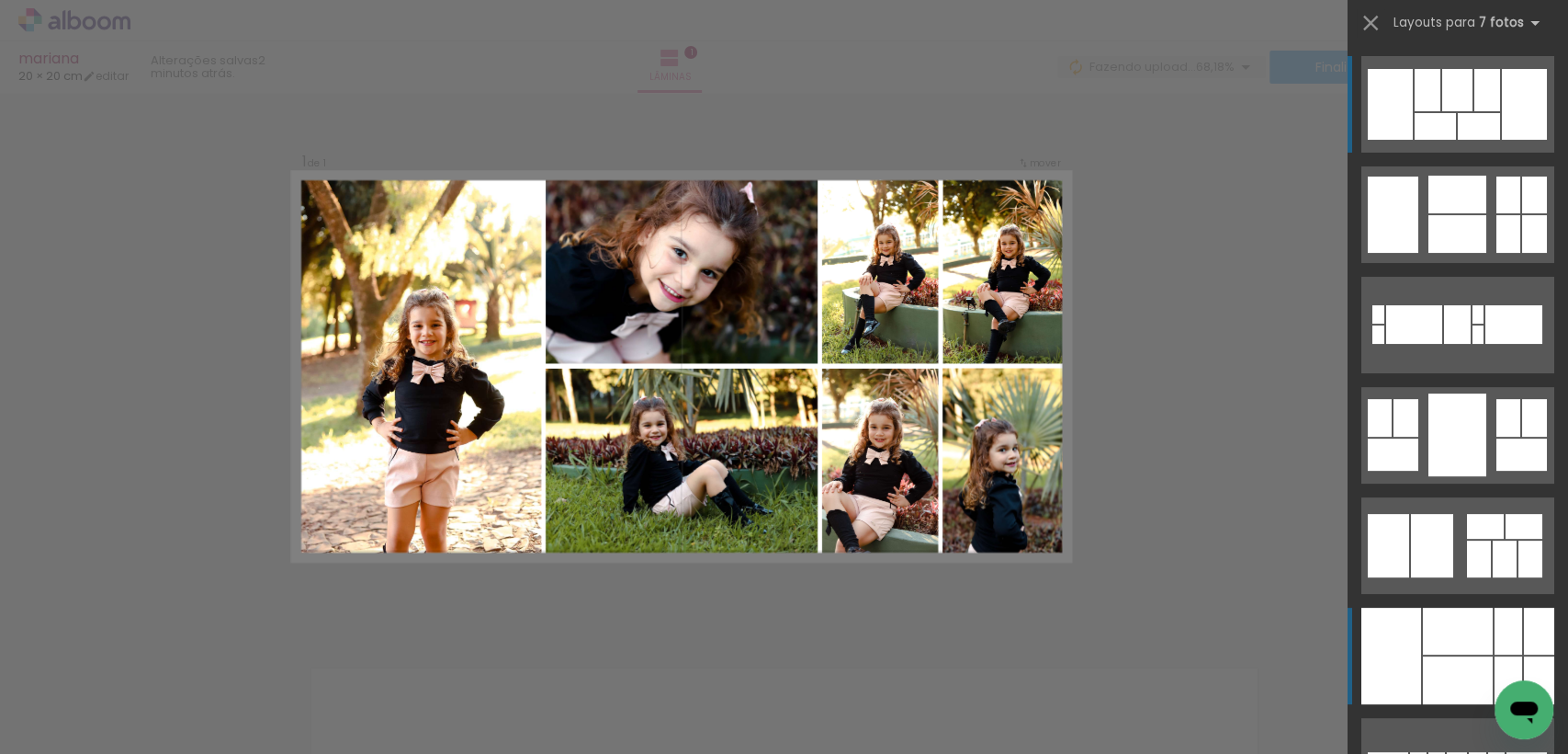
click at [1423, 657] on div at bounding box center [1458, 680] width 70 height 47
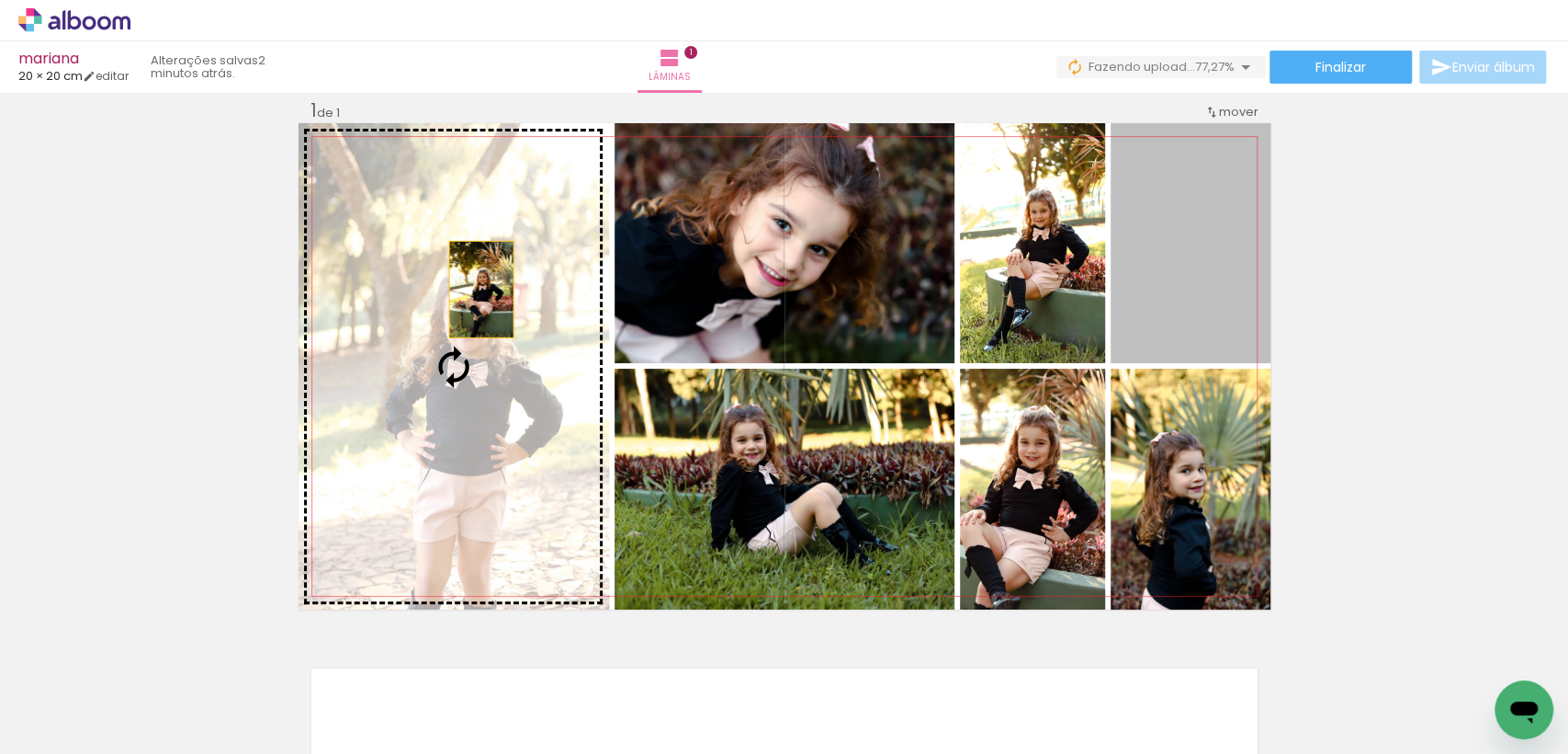
drag, startPoint x: 1191, startPoint y: 258, endPoint x: 490, endPoint y: 284, distance: 701.5
click at [0, 0] on slot at bounding box center [0, 0] width 0 height 0
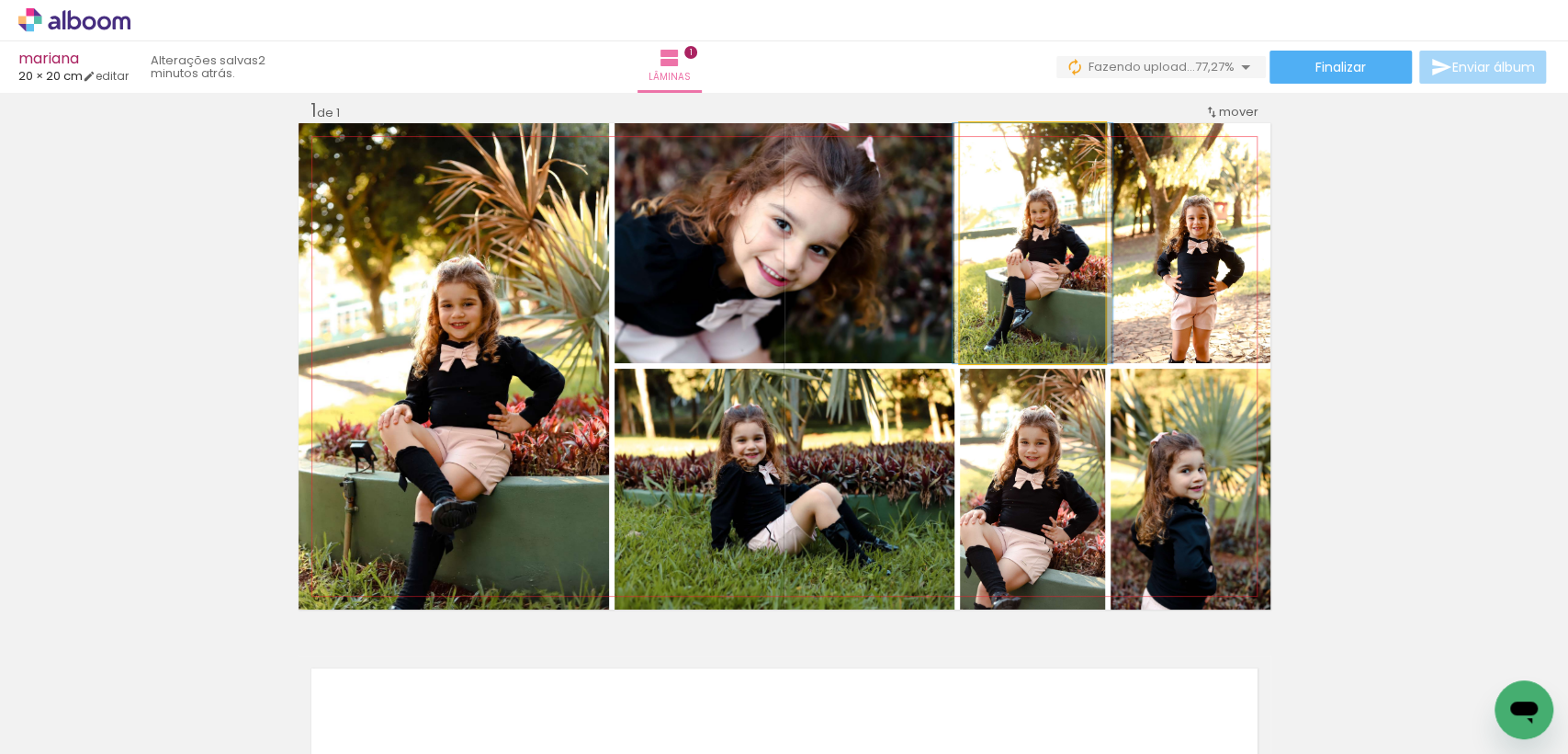
drag, startPoint x: 1009, startPoint y: 267, endPoint x: 432, endPoint y: 344, distance: 582.1
click at [0, 0] on slot at bounding box center [0, 0] width 0 height 0
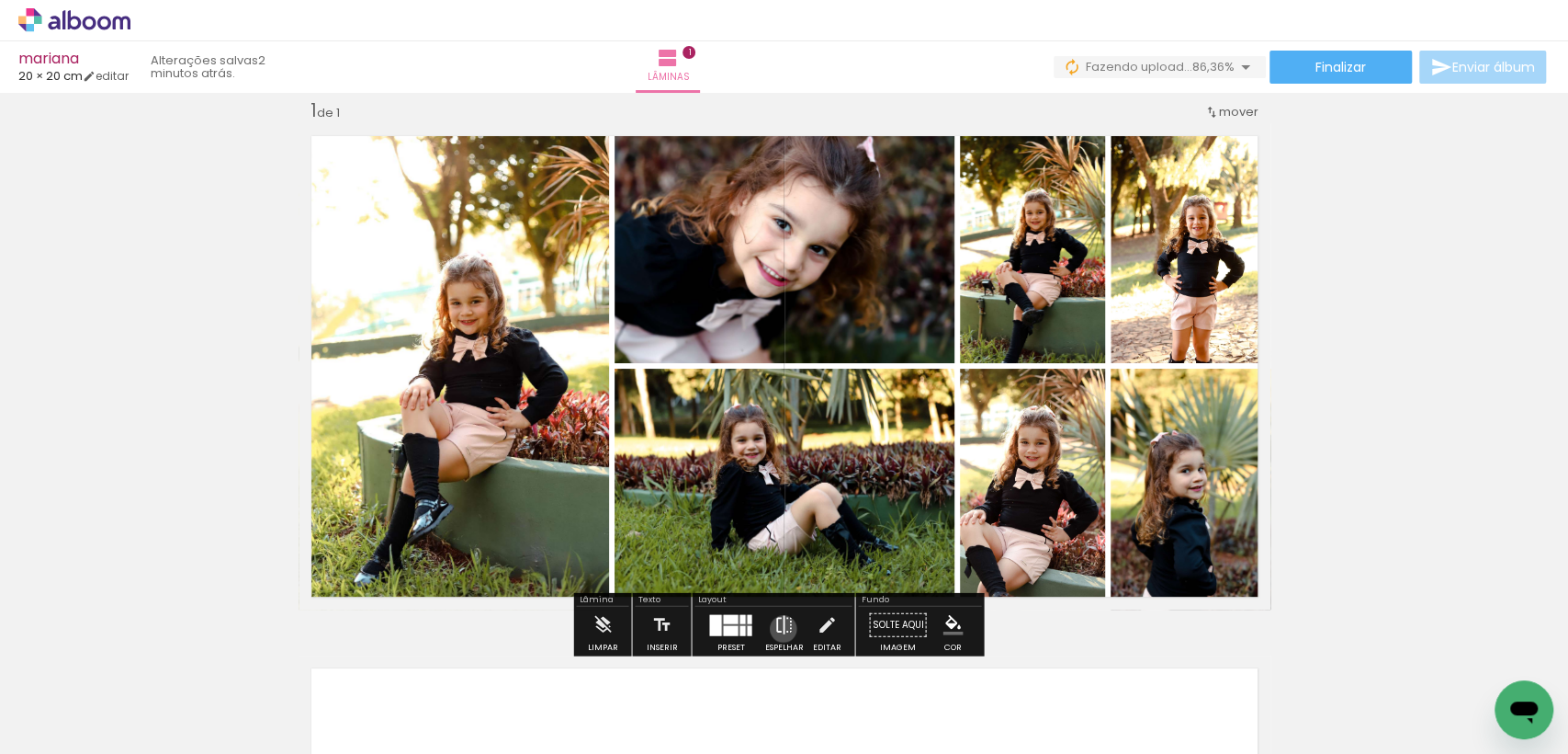
click at [779, 628] on iron-icon at bounding box center [783, 625] width 20 height 37
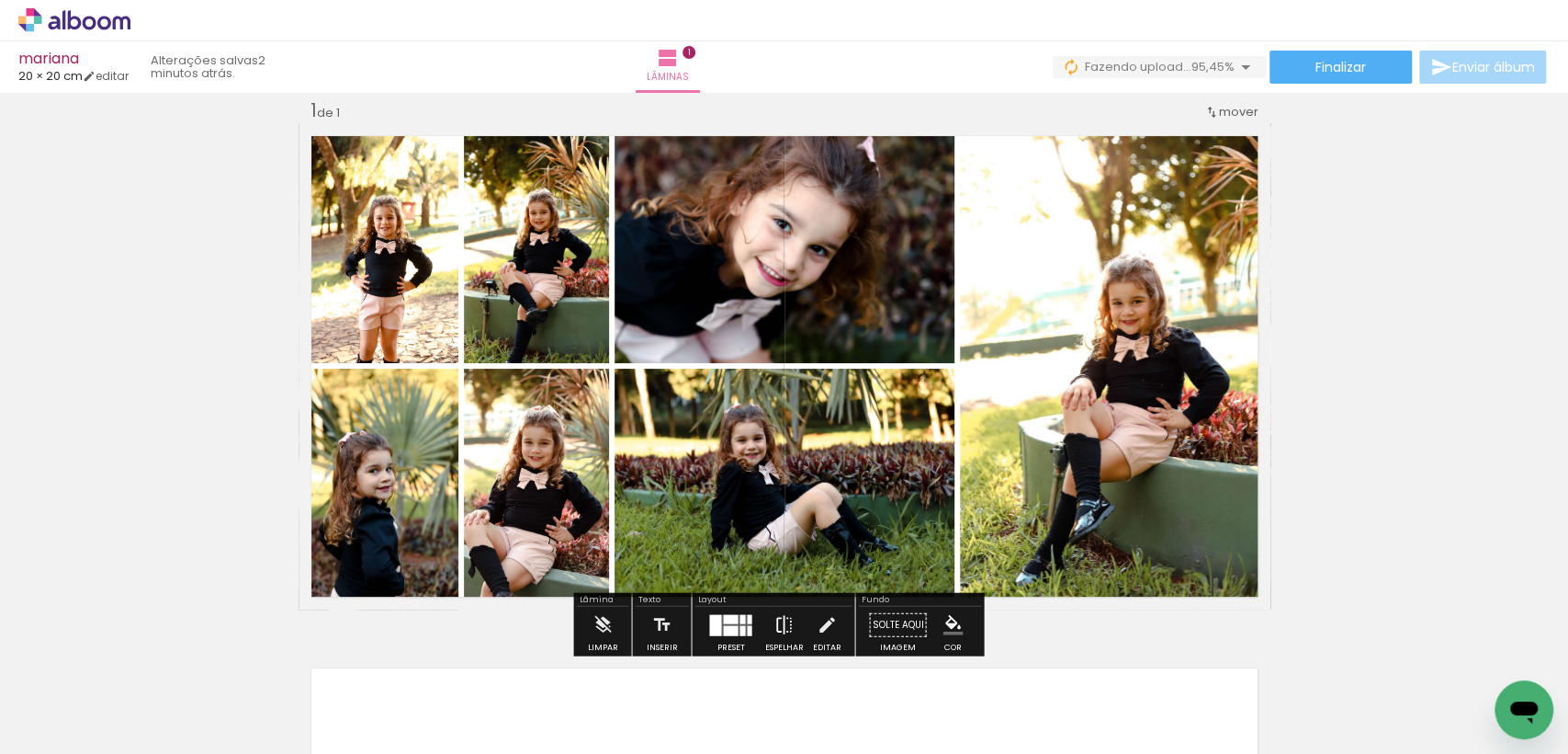
click at [779, 628] on iron-icon at bounding box center [783, 625] width 20 height 37
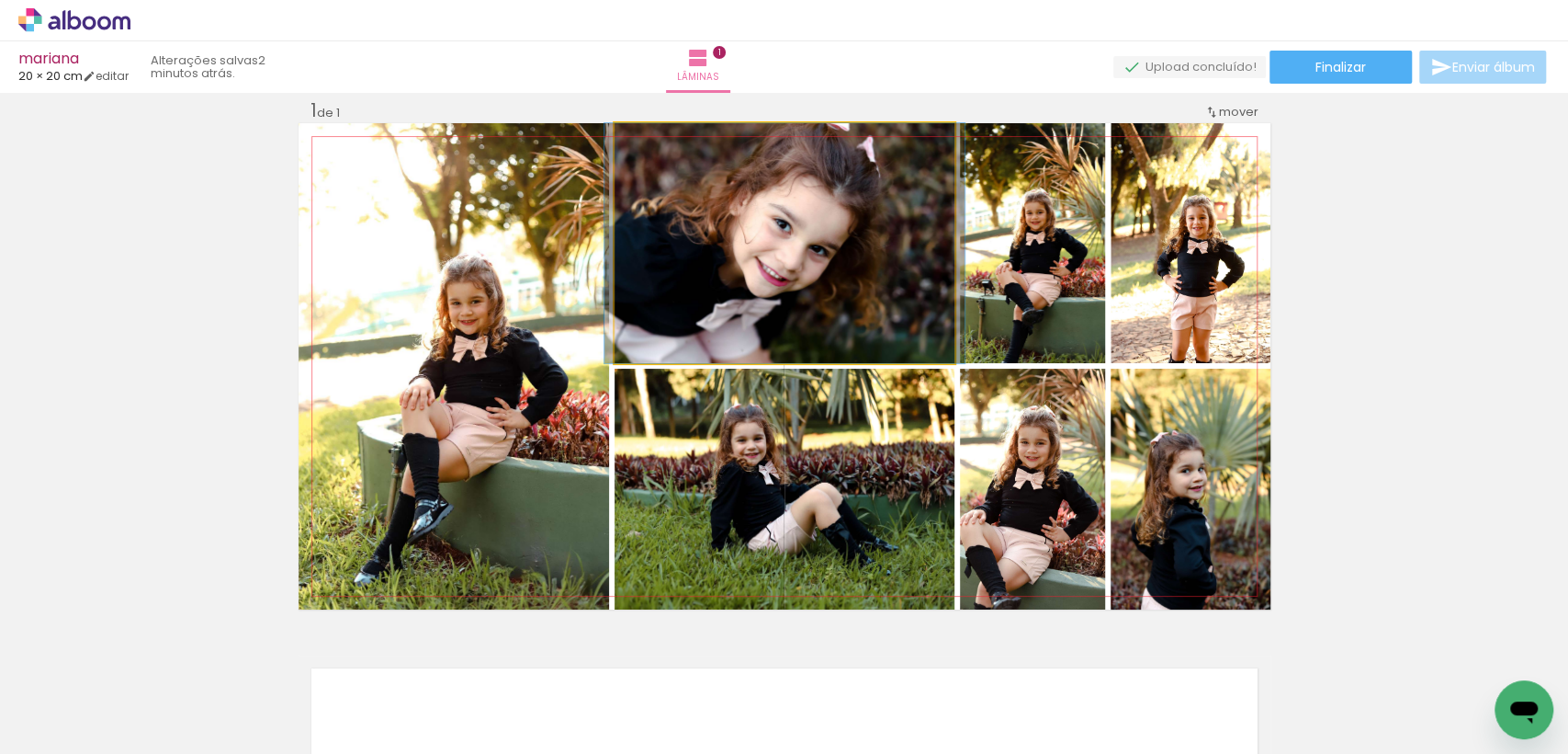
drag, startPoint x: 861, startPoint y: 260, endPoint x: 861, endPoint y: 282, distance: 22.0
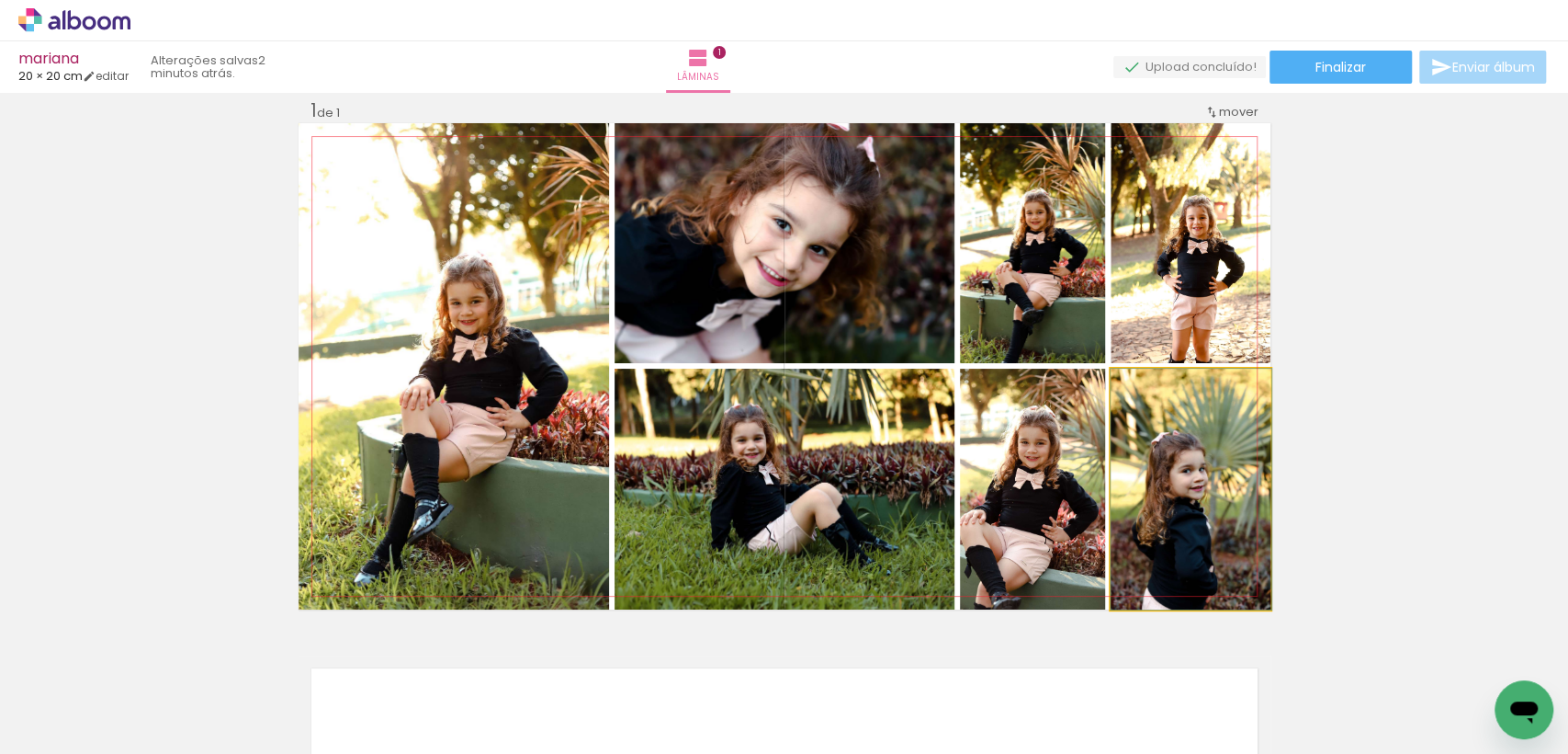
drag, startPoint x: 1195, startPoint y: 547, endPoint x: 1207, endPoint y: 465, distance: 82.9
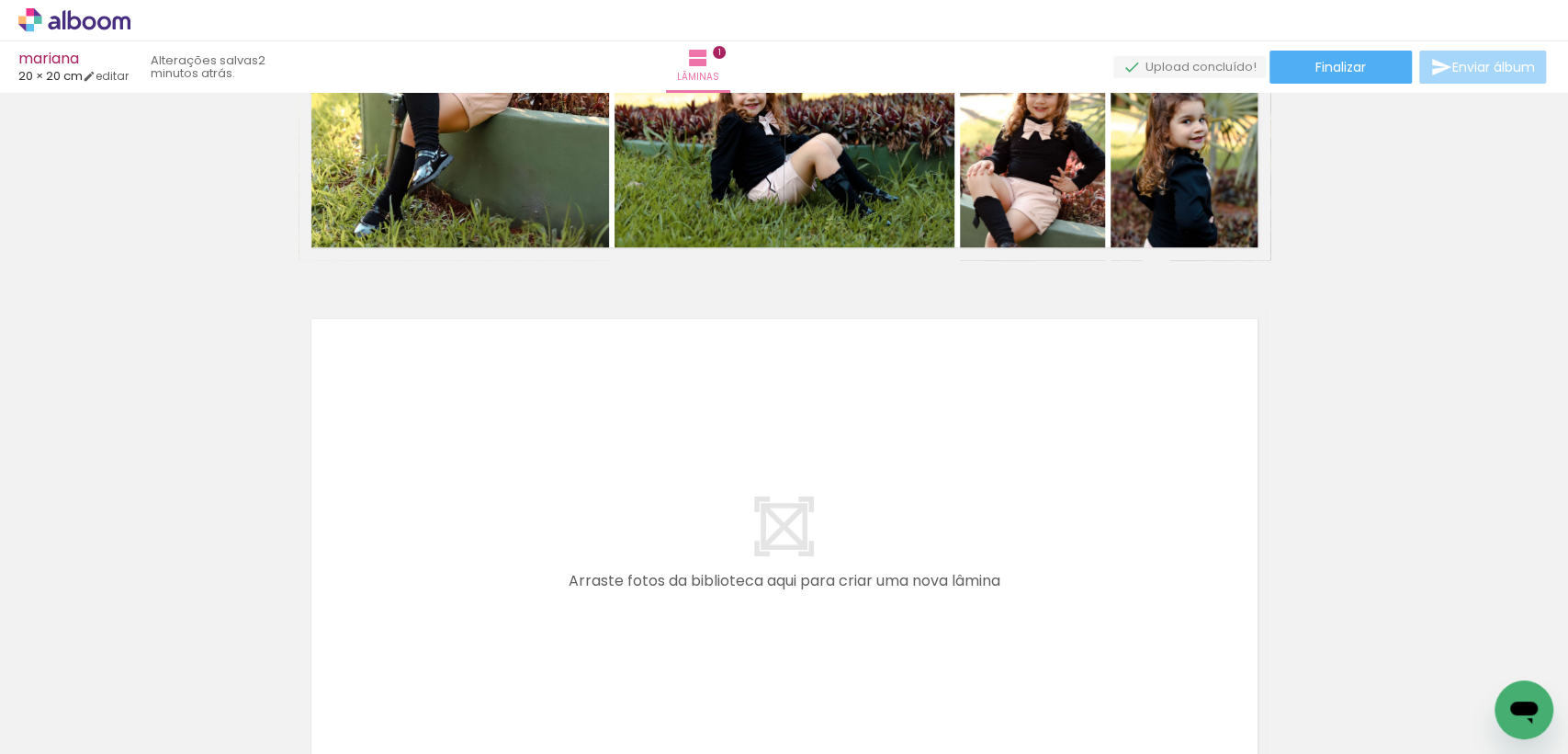
scroll to position [378, 0]
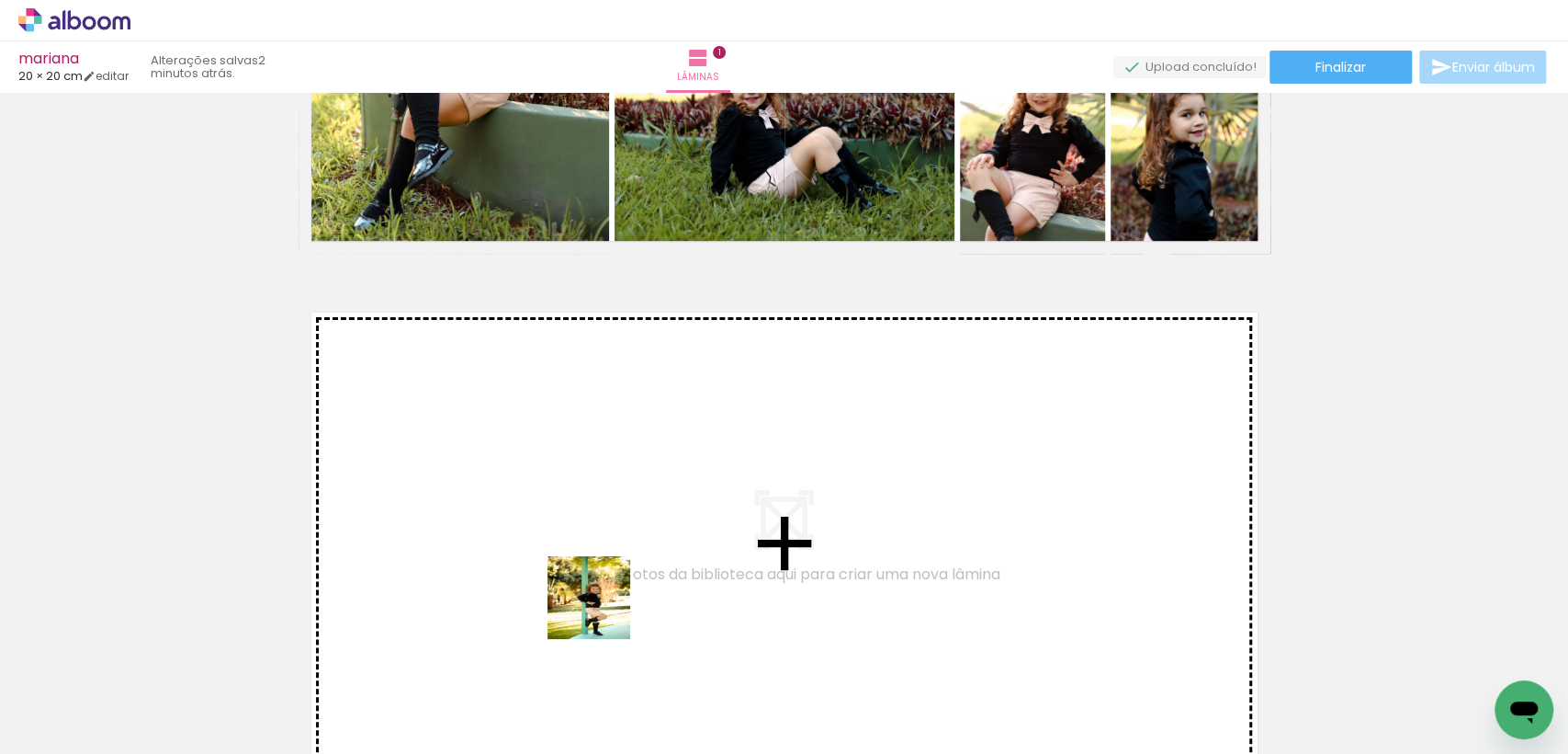
drag, startPoint x: 600, startPoint y: 624, endPoint x: 745, endPoint y: 705, distance: 166.1
click at [645, 476] on quentale-workspace at bounding box center [784, 377] width 1568 height 754
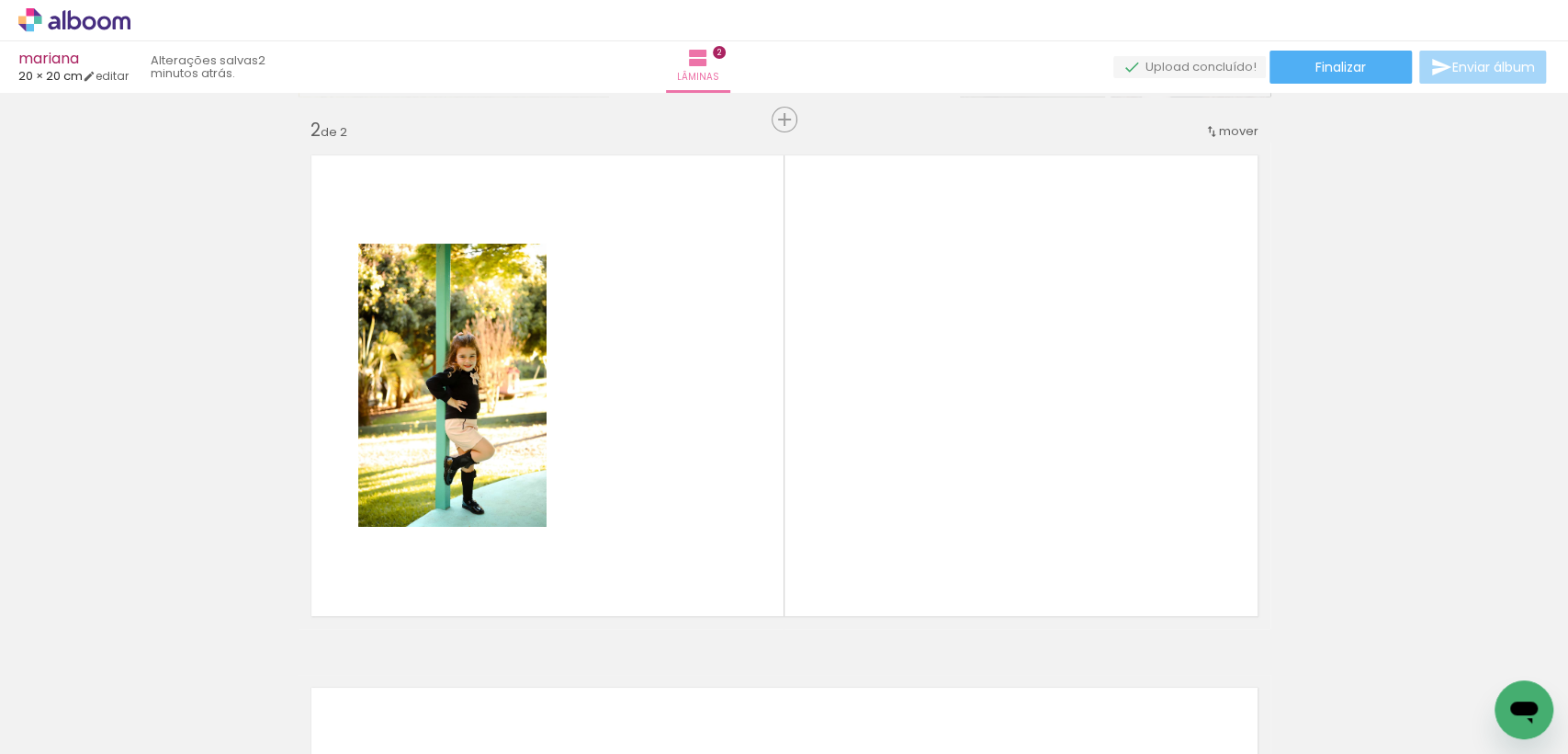
scroll to position [555, 0]
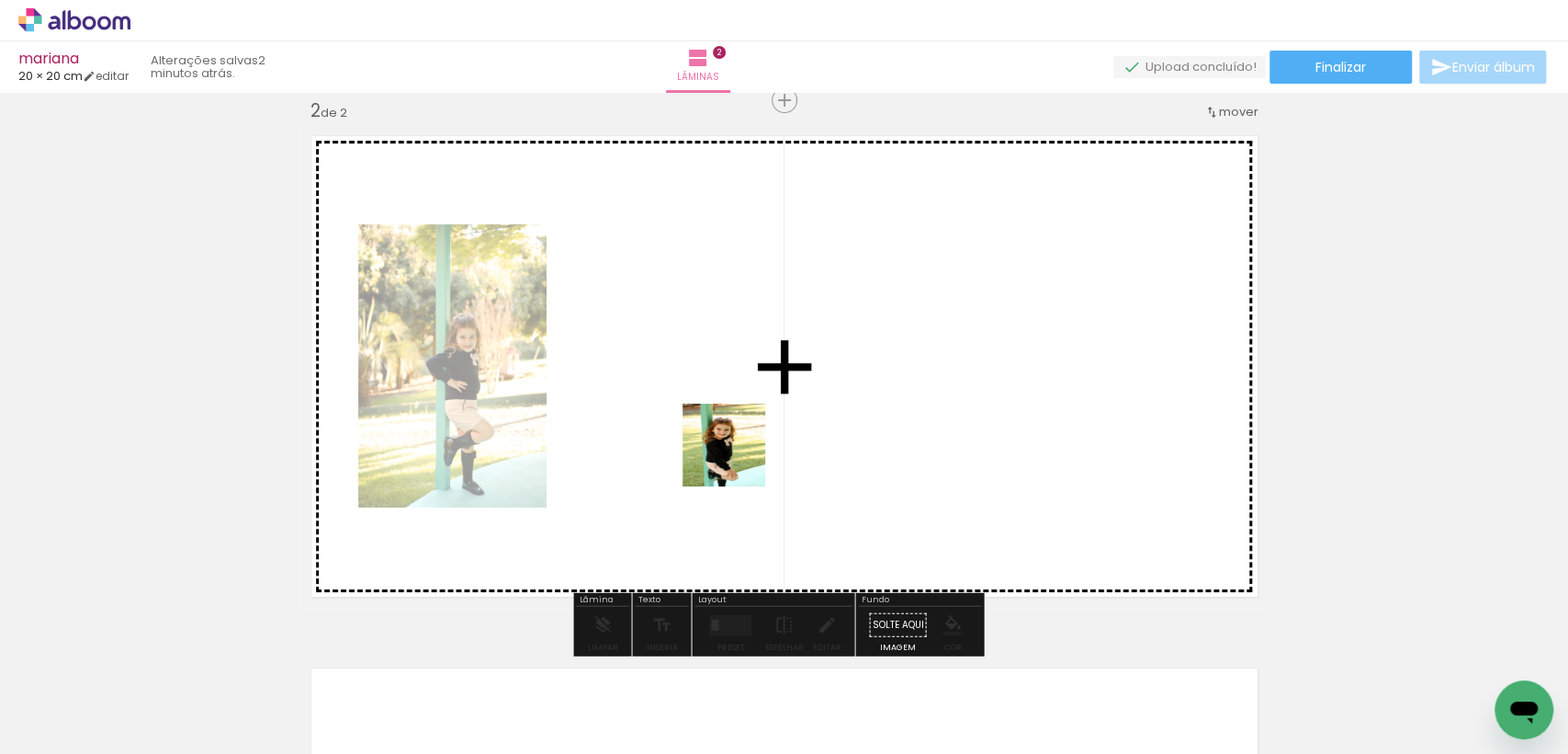
drag, startPoint x: 720, startPoint y: 702, endPoint x: 738, endPoint y: 459, distance: 243.7
click at [738, 459] on quentale-workspace at bounding box center [784, 377] width 1568 height 754
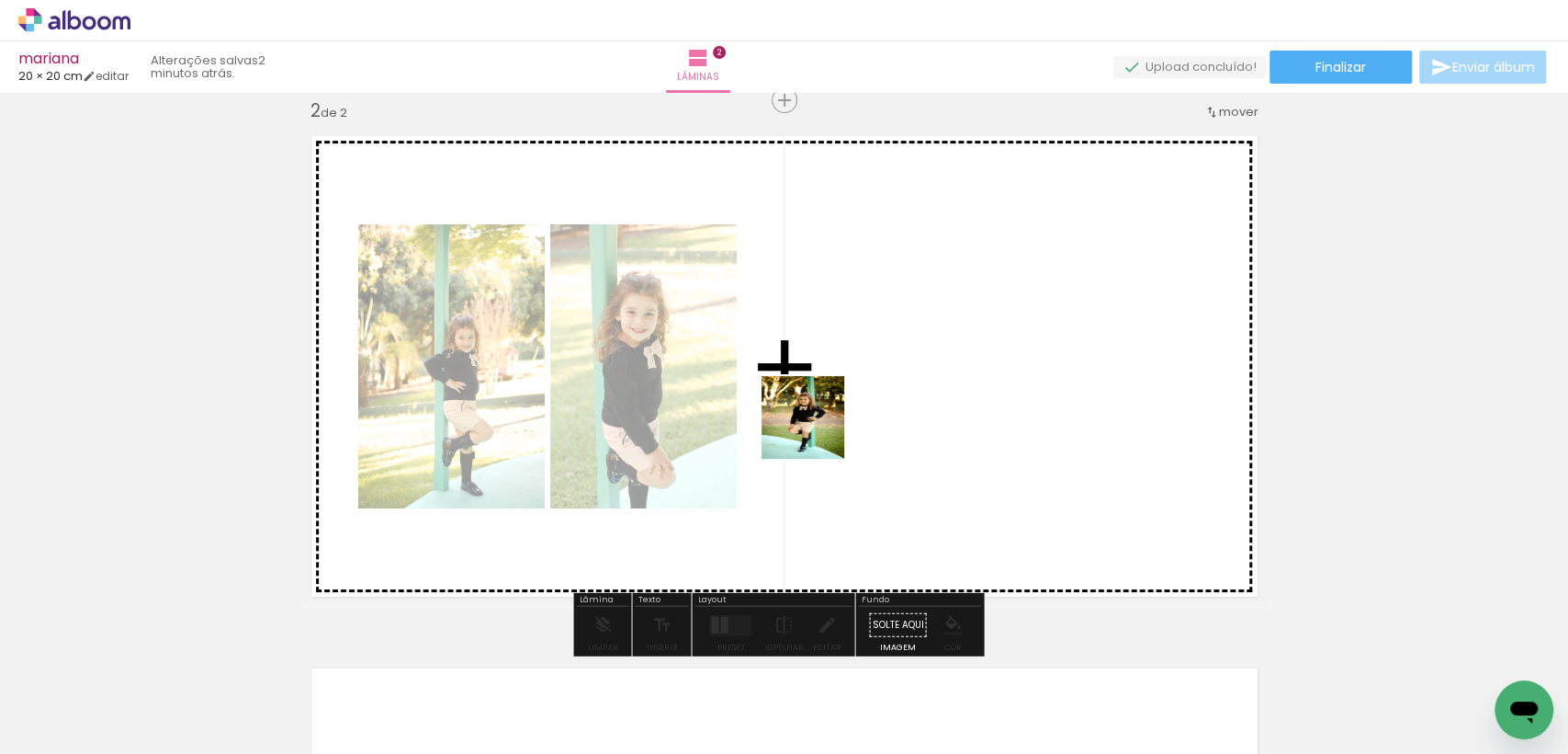
drag, startPoint x: 813, startPoint y: 490, endPoint x: 816, endPoint y: 423, distance: 67.1
click at [816, 423] on quentale-workspace at bounding box center [784, 377] width 1568 height 754
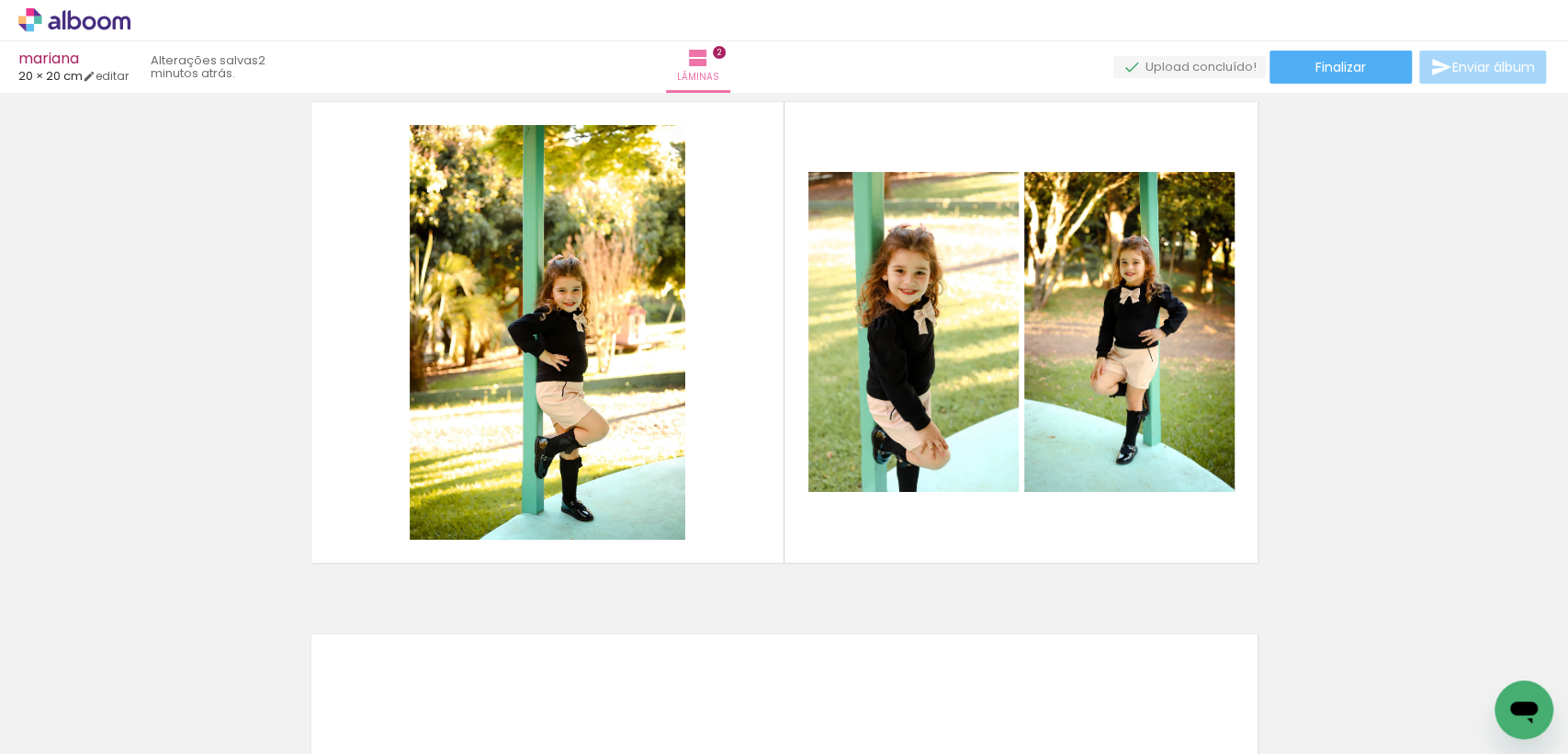
scroll to position [0, 665]
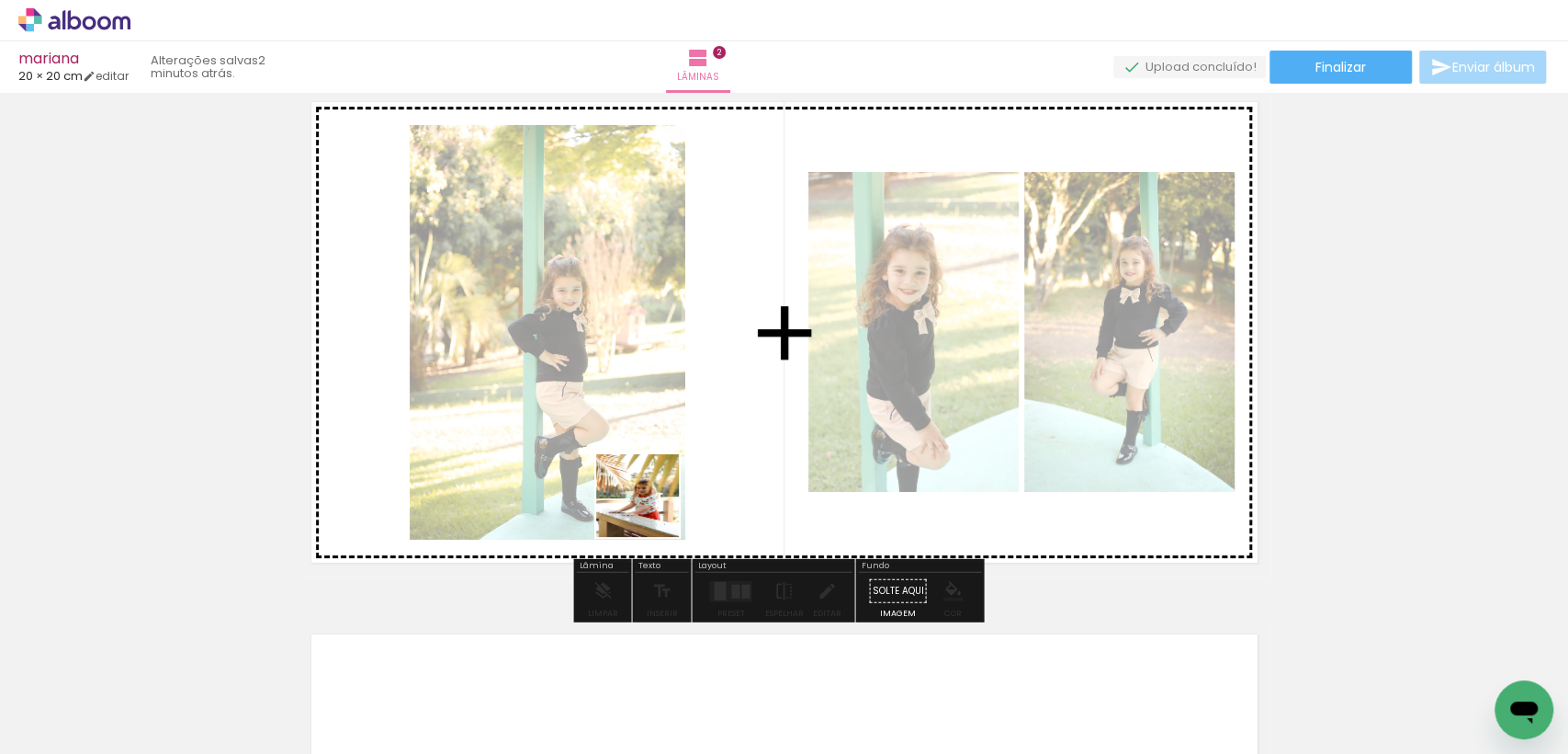
drag, startPoint x: 577, startPoint y: 694, endPoint x: 654, endPoint y: 506, distance: 203.2
click at [654, 506] on quentale-workspace at bounding box center [784, 377] width 1568 height 754
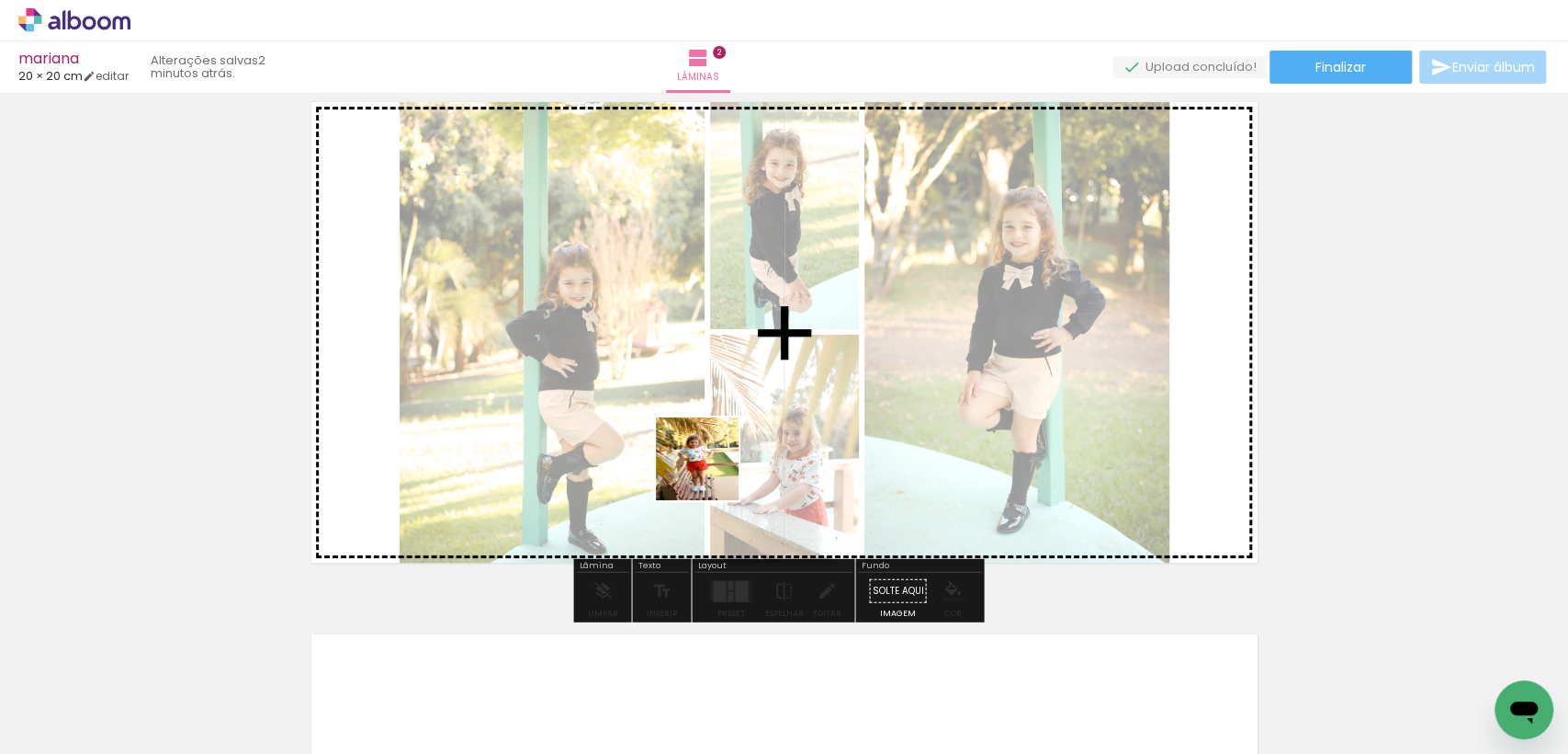
drag, startPoint x: 663, startPoint y: 702, endPoint x: 711, endPoint y: 472, distance: 235.0
click at [711, 472] on quentale-workspace at bounding box center [784, 377] width 1568 height 754
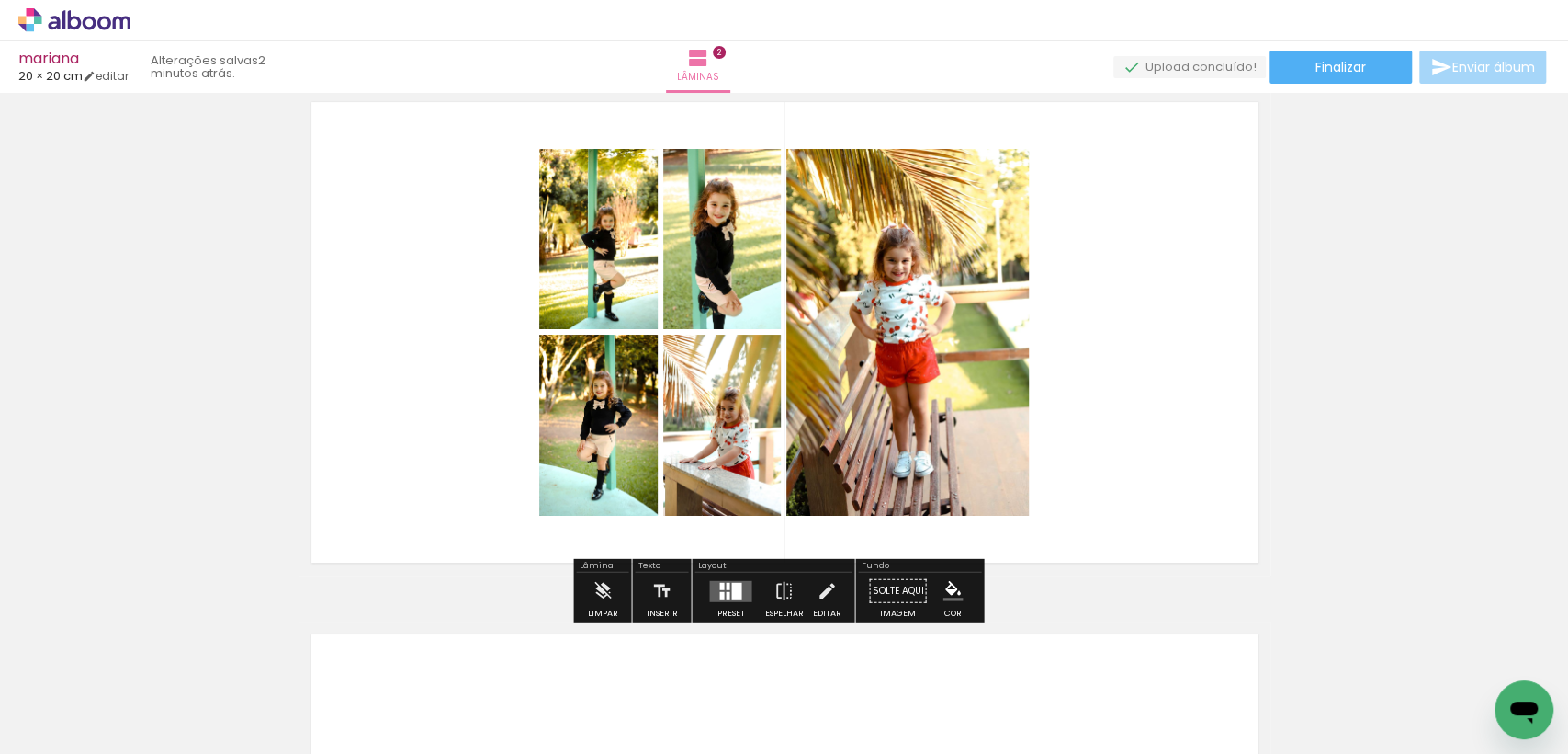
drag, startPoint x: 770, startPoint y: 701, endPoint x: 893, endPoint y: 723, distance: 125.0
click at [790, 466] on quentale-workspace at bounding box center [784, 377] width 1568 height 754
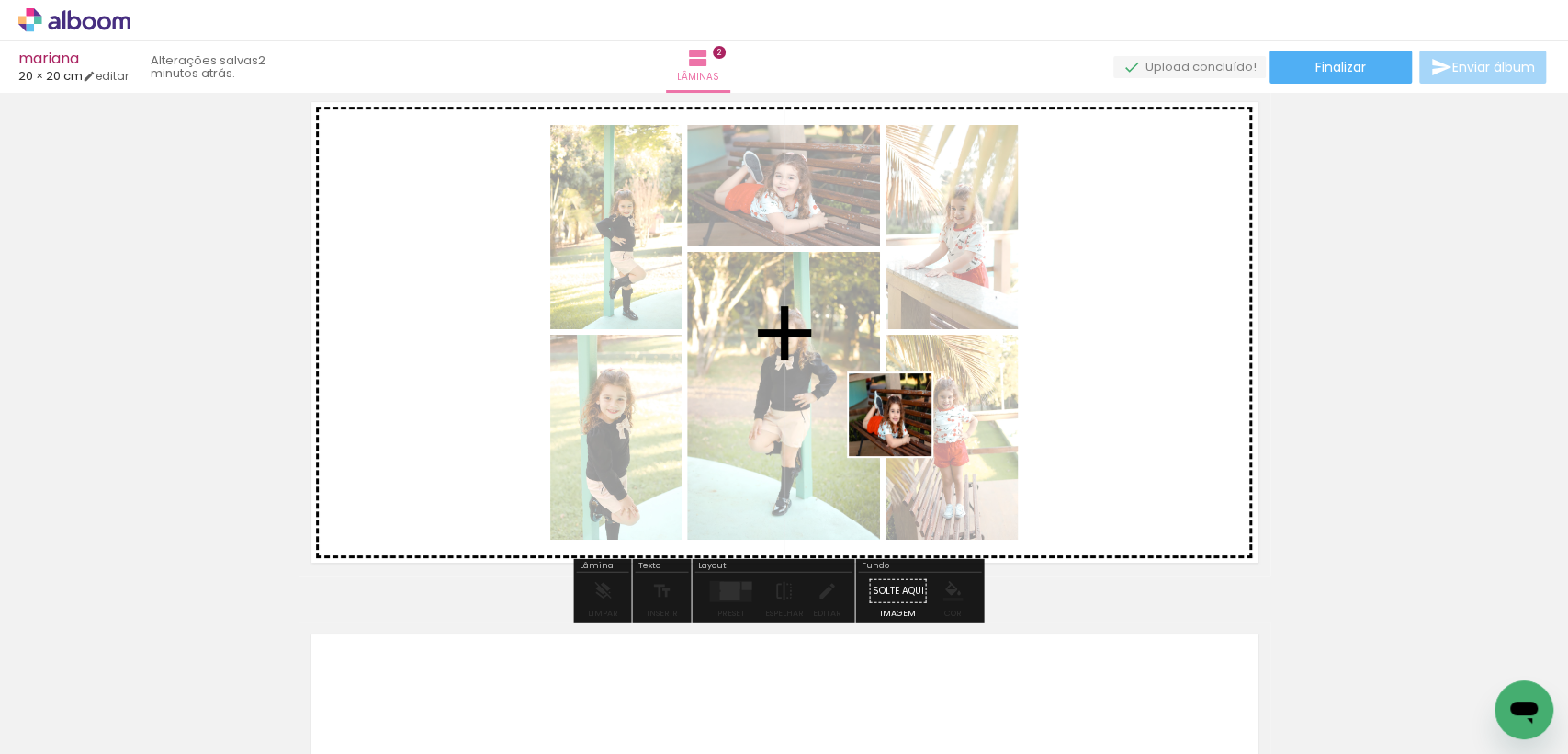
drag, startPoint x: 892, startPoint y: 498, endPoint x: 904, endPoint y: 429, distance: 70.0
click at [904, 429] on quentale-workspace at bounding box center [784, 377] width 1568 height 754
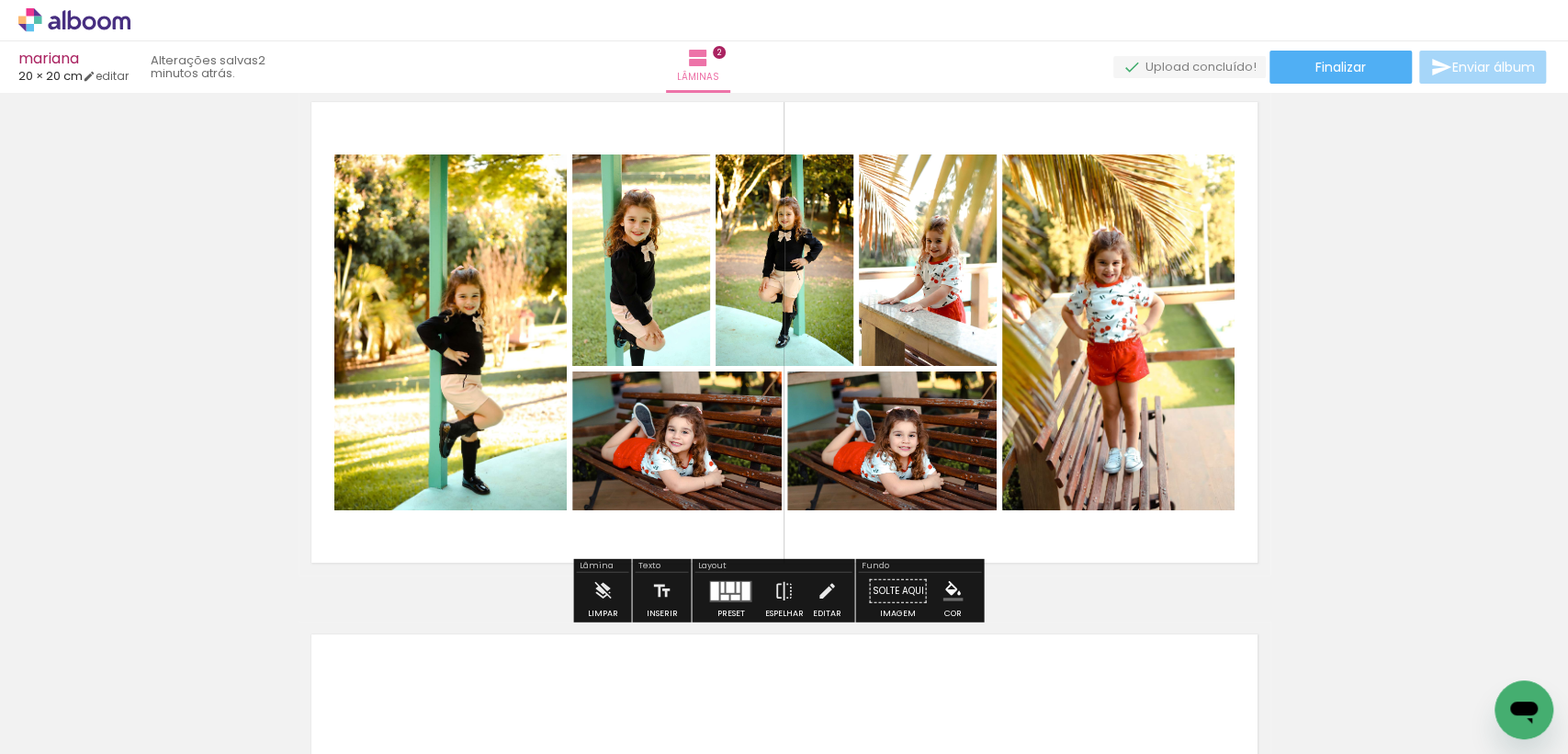
click at [734, 594] on div at bounding box center [735, 597] width 9 height 6
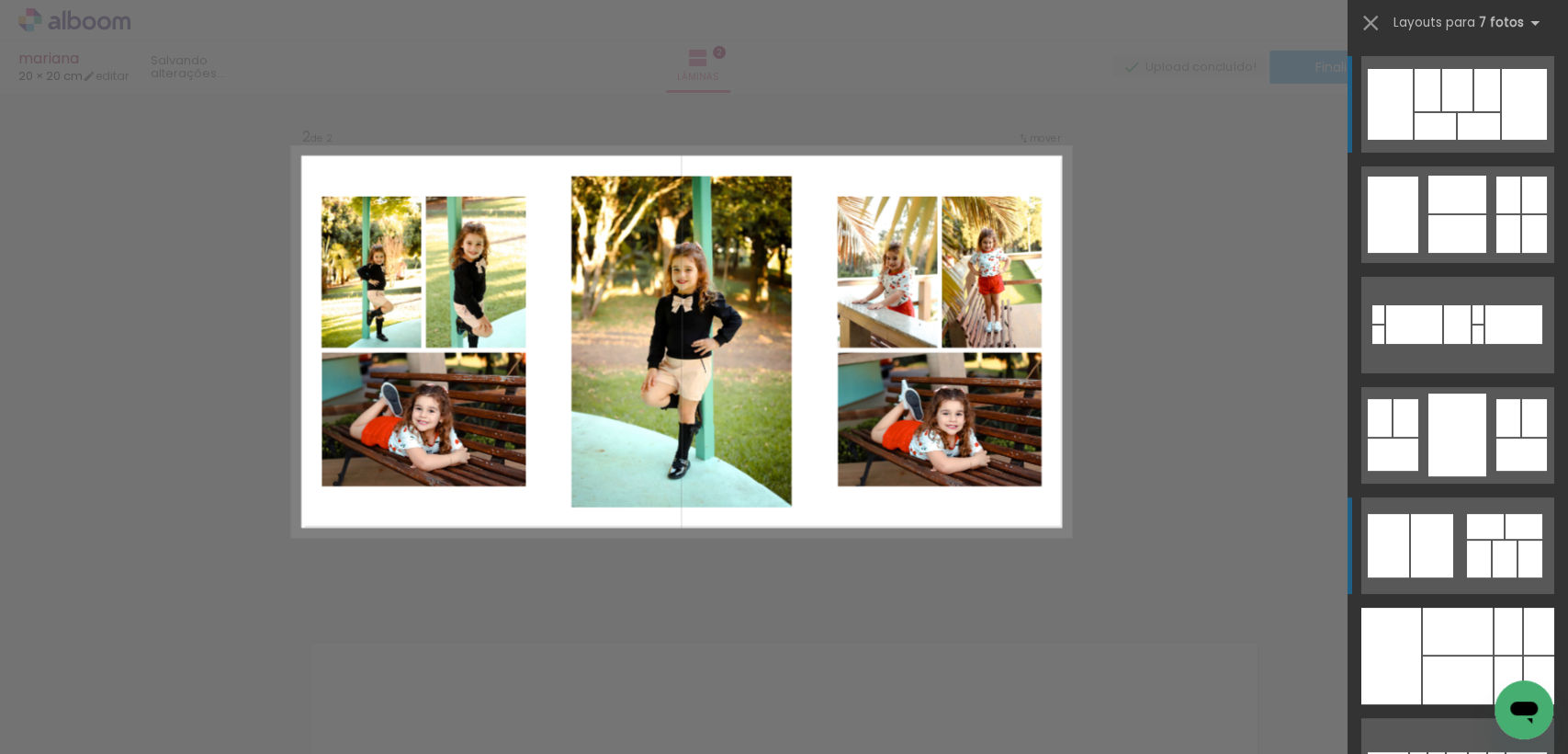
scroll to position [555, 0]
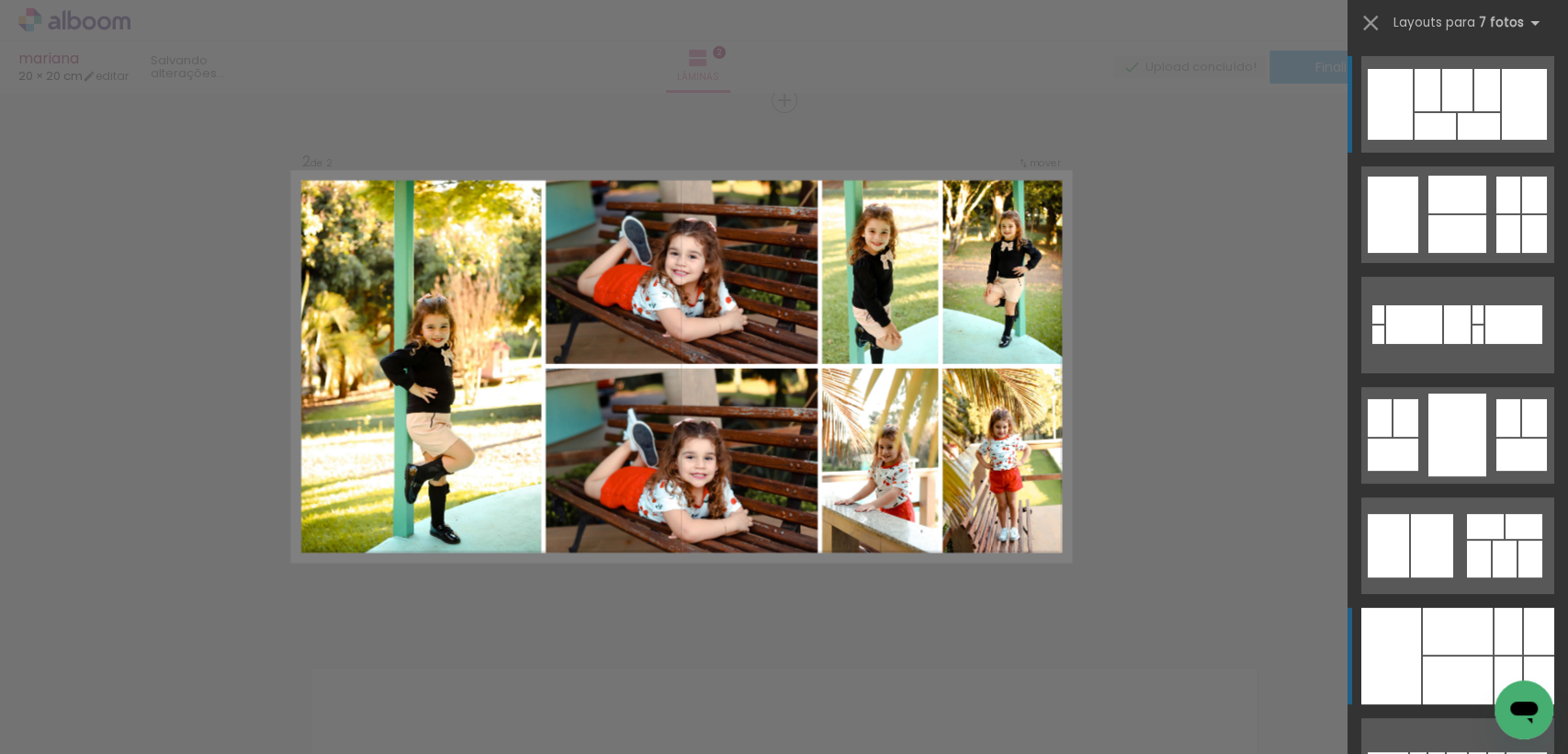
click at [1425, 638] on div at bounding box center [1458, 631] width 70 height 46
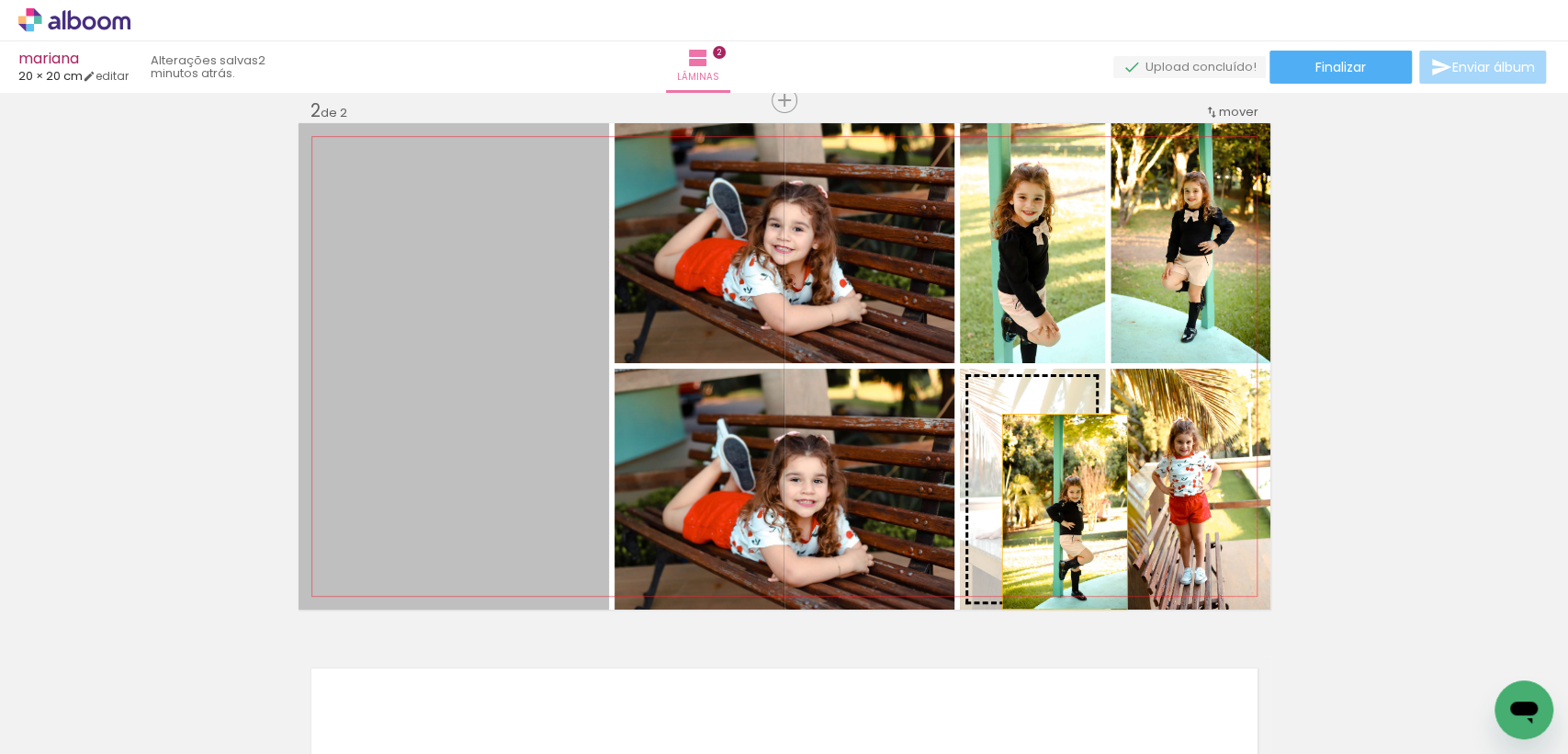
drag, startPoint x: 509, startPoint y: 414, endPoint x: 1059, endPoint y: 509, distance: 558.1
click at [0, 0] on slot at bounding box center [0, 0] width 0 height 0
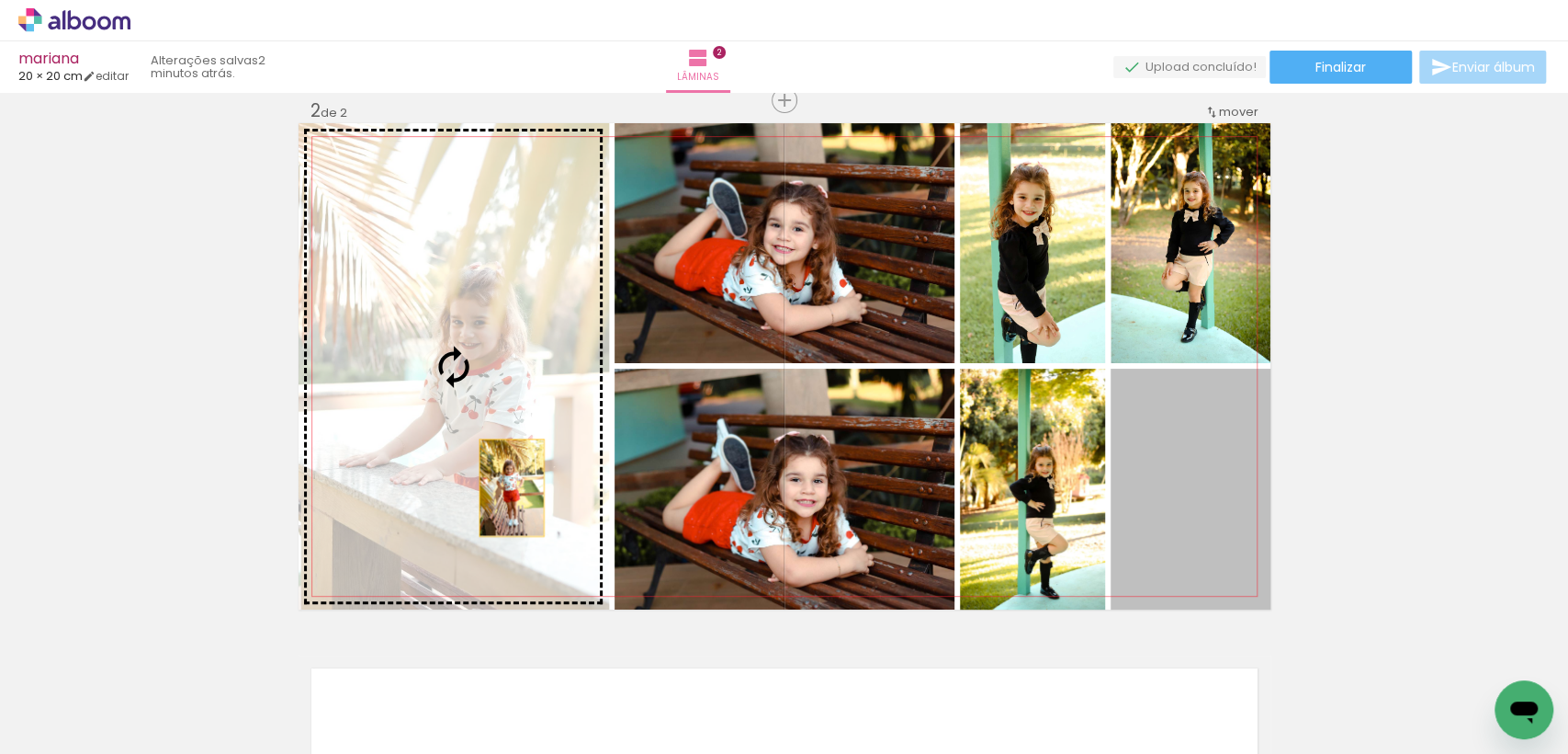
drag, startPoint x: 1212, startPoint y: 541, endPoint x: 368, endPoint y: 439, distance: 850.1
click at [0, 0] on slot at bounding box center [0, 0] width 0 height 0
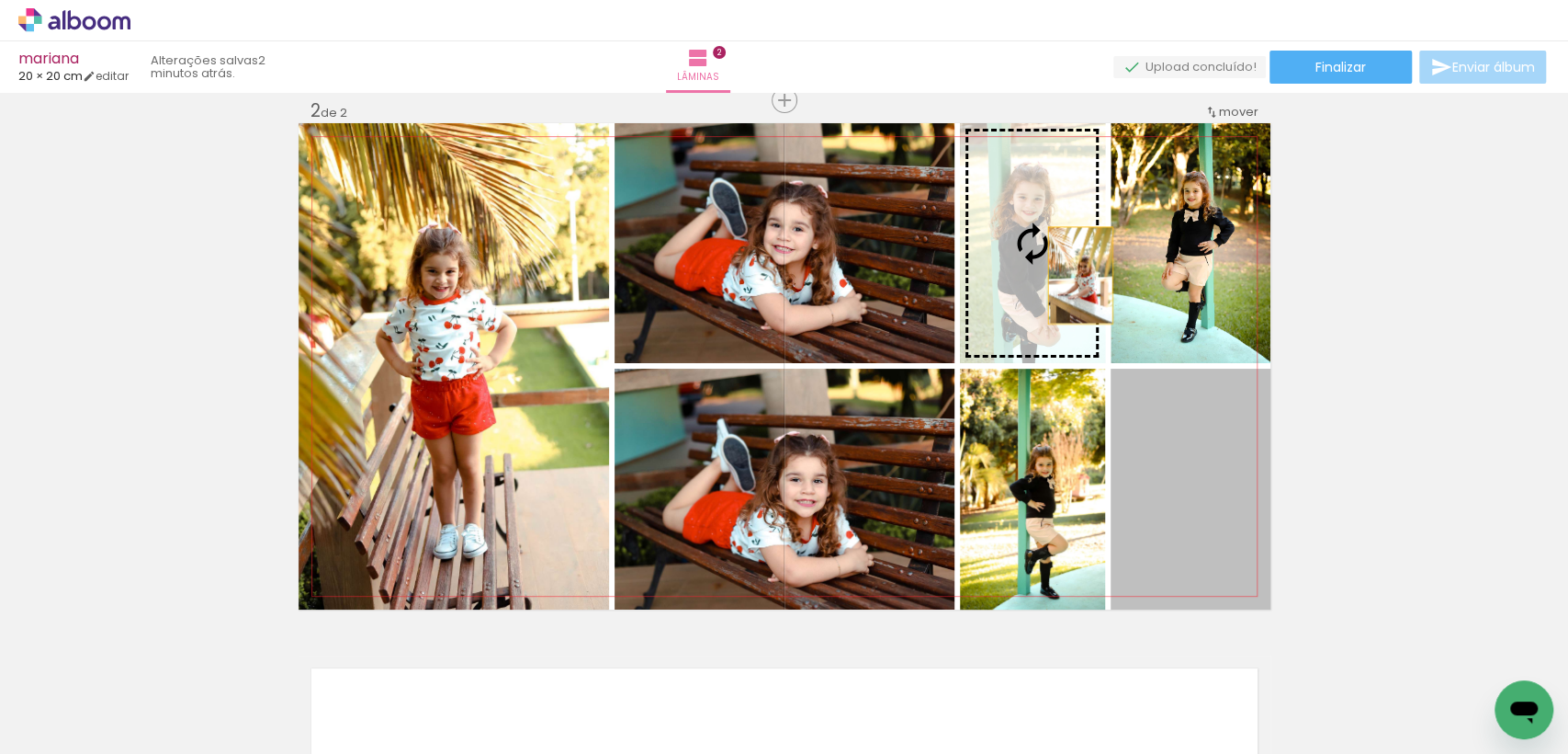
drag, startPoint x: 1209, startPoint y: 505, endPoint x: 1052, endPoint y: 270, distance: 282.6
click at [0, 0] on slot at bounding box center [0, 0] width 0 height 0
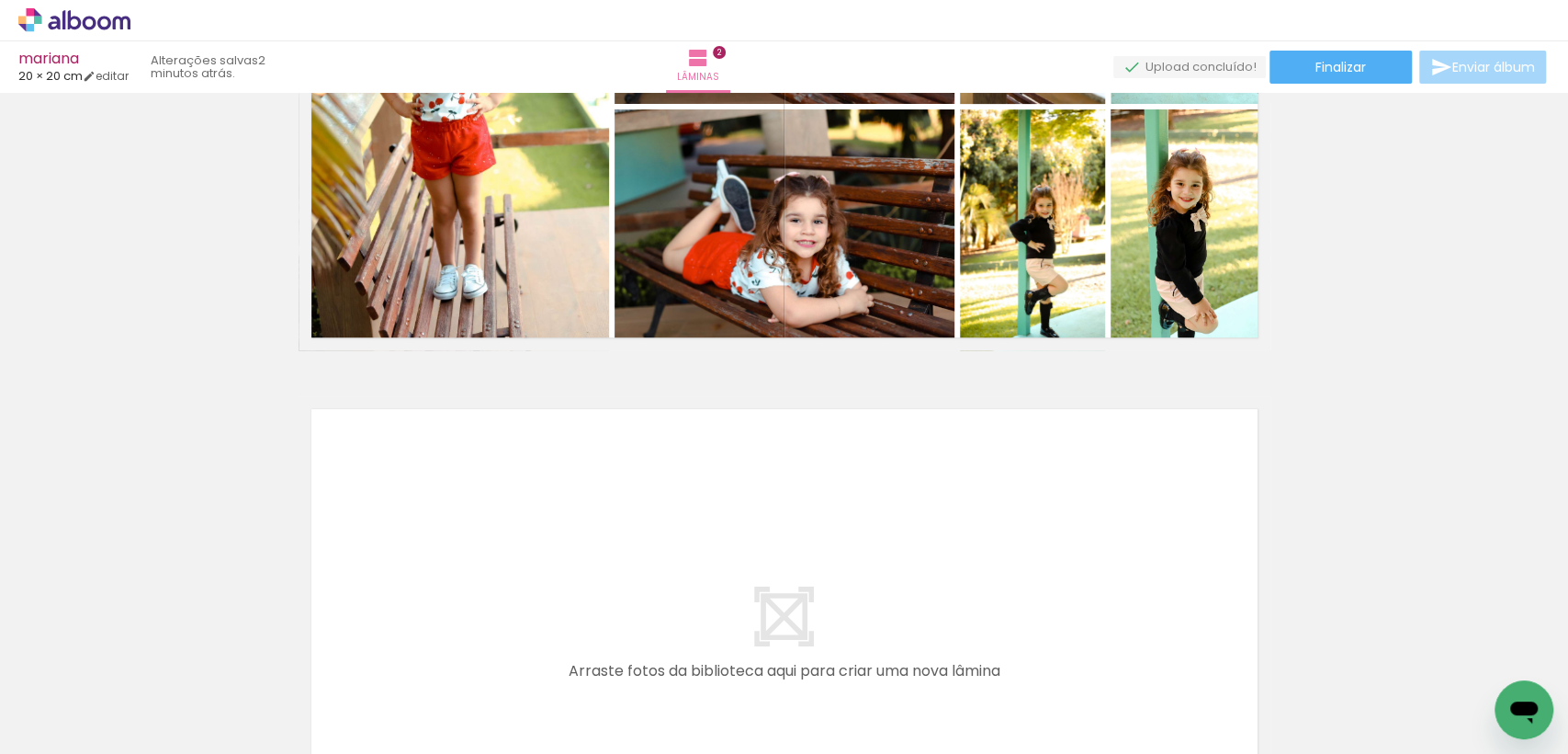
scroll to position [855, 0]
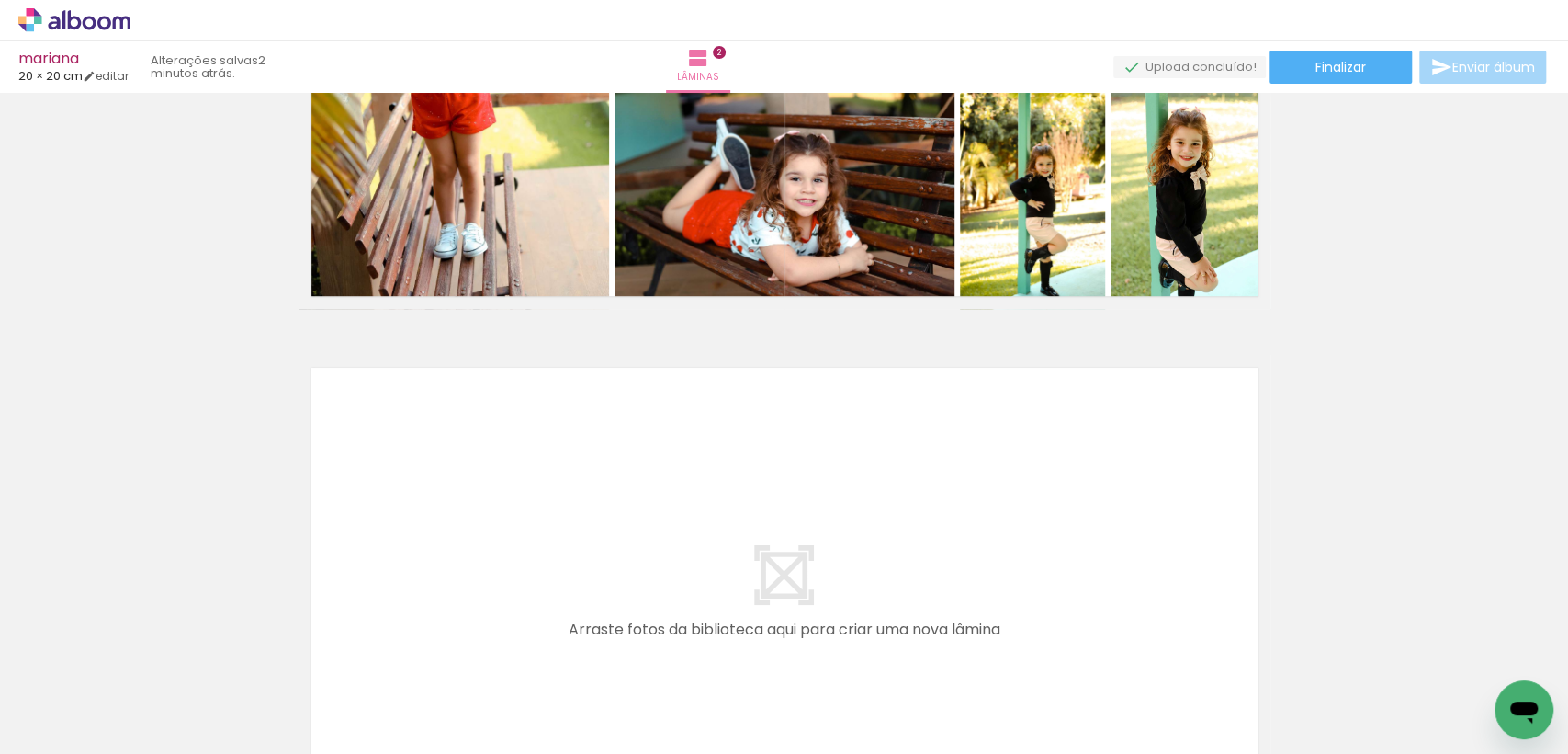
drag, startPoint x: 953, startPoint y: 535, endPoint x: 1102, endPoint y: 664, distance: 197.1
click at [953, 526] on quentale-workspace at bounding box center [784, 377] width 1568 height 754
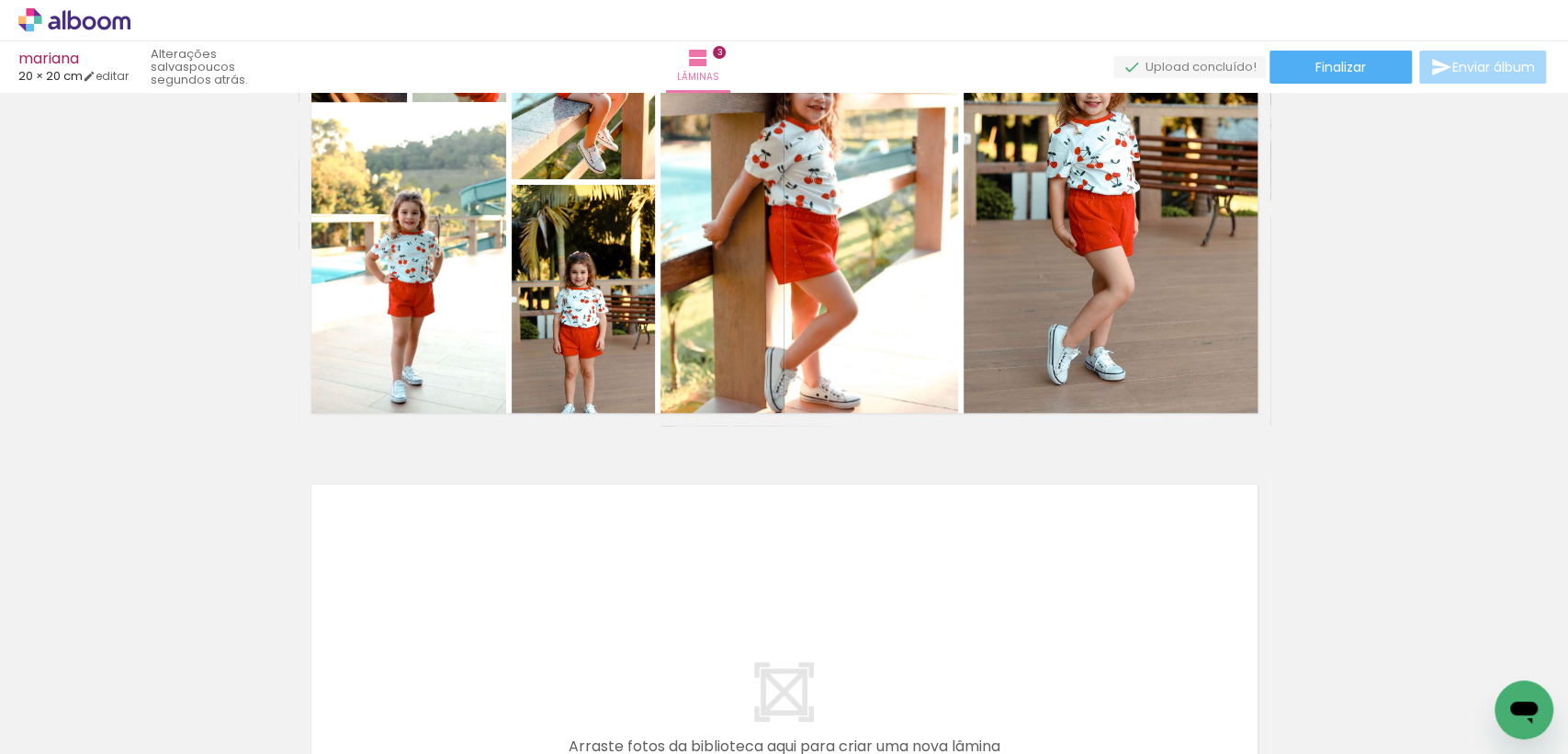
scroll to position [0, 851]
